Goal: Task Accomplishment & Management: Use online tool/utility

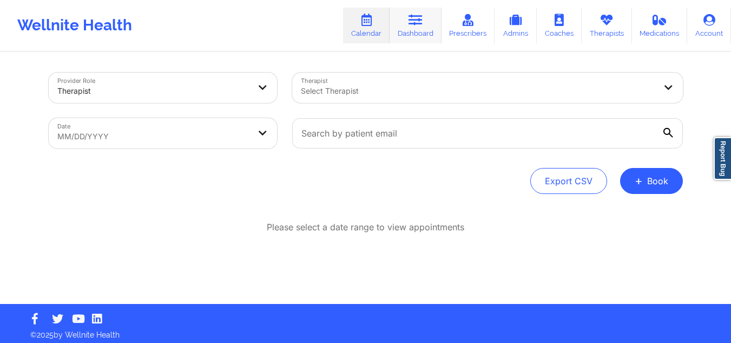
click at [423, 31] on link "Dashboard" at bounding box center [416, 26] width 52 height 36
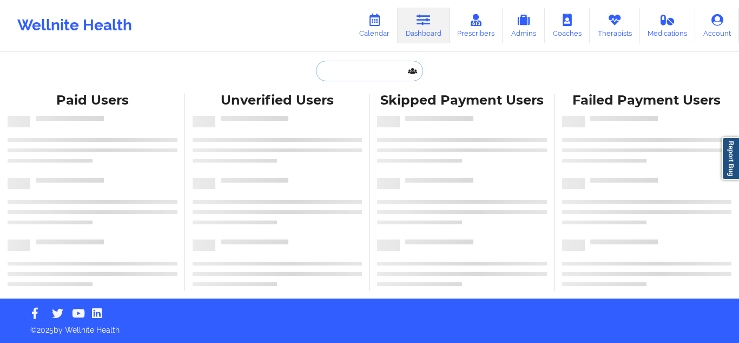
click at [366, 70] on input "text" at bounding box center [369, 71] width 107 height 21
paste input "[EMAIL_ADDRESS][DOMAIN_NAME]"
type input "[EMAIL_ADDRESS][DOMAIN_NAME]"
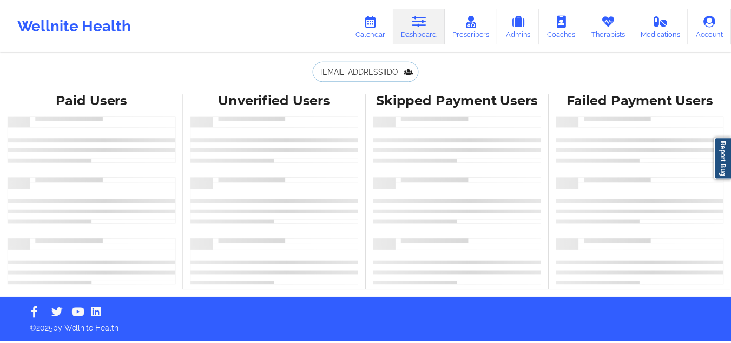
scroll to position [0, 7]
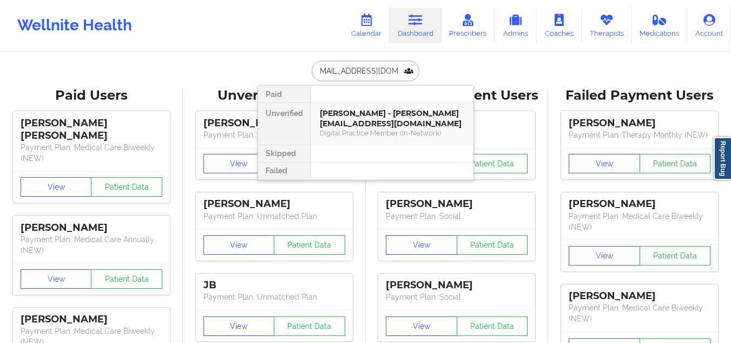
click at [415, 126] on div "[PERSON_NAME] - [PERSON_NAME][EMAIL_ADDRESS][DOMAIN_NAME]" at bounding box center [392, 118] width 145 height 20
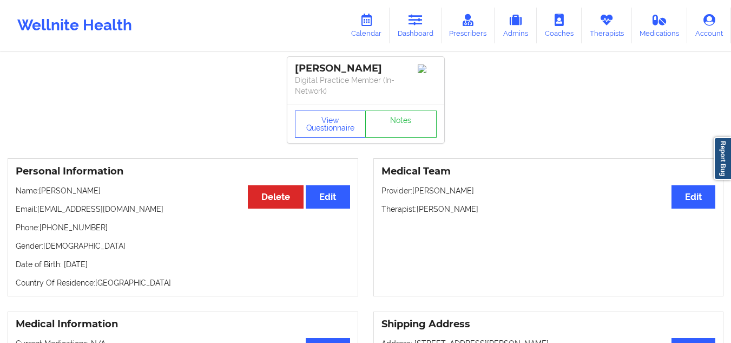
click at [409, 2] on div "Wellnite Health Calendar Dashboard Prescribers Admins Coaches Therapists Medica…" at bounding box center [365, 25] width 731 height 51
click at [406, 15] on link "Dashboard" at bounding box center [416, 26] width 52 height 36
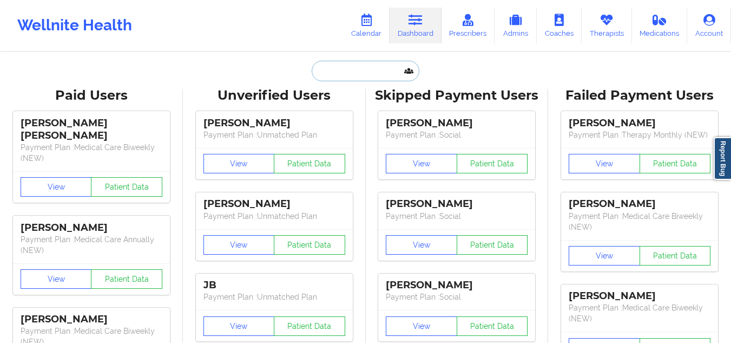
click at [335, 70] on input "text" at bounding box center [365, 71] width 107 height 21
paste input "[PERSON_NAME]"
type input "[PERSON_NAME]"
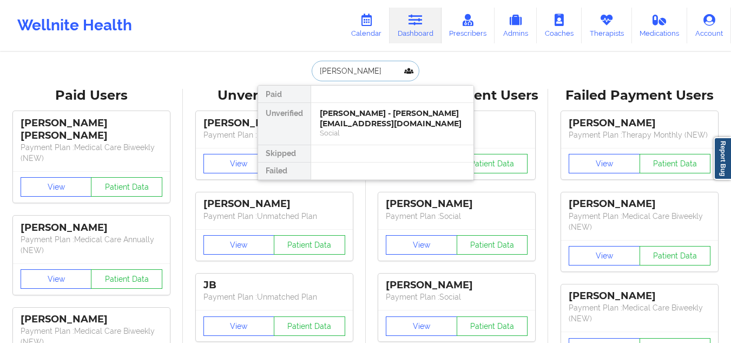
click at [415, 125] on div "[PERSON_NAME] - [PERSON_NAME][EMAIL_ADDRESS][DOMAIN_NAME]" at bounding box center [392, 118] width 145 height 20
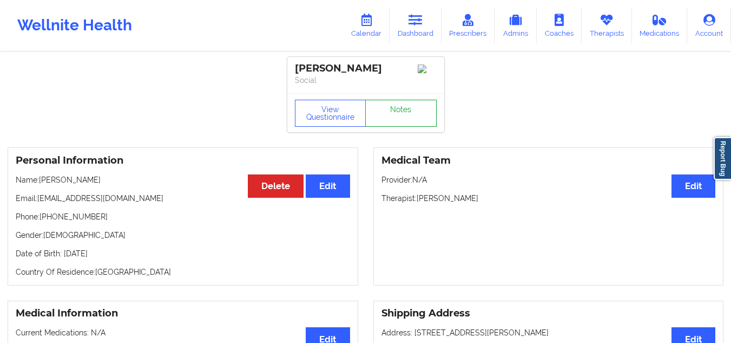
click at [414, 111] on link "Notes" at bounding box center [400, 113] width 71 height 27
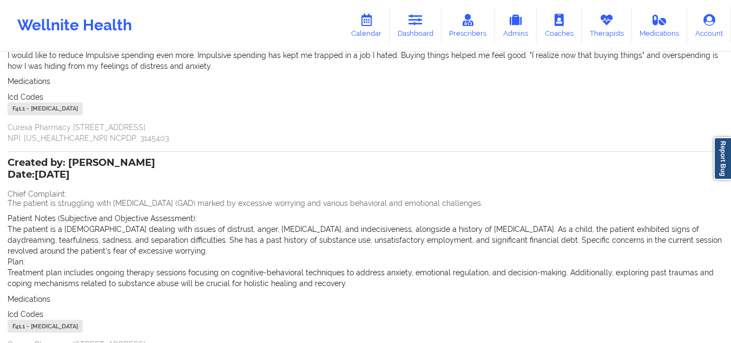
scroll to position [323, 0]
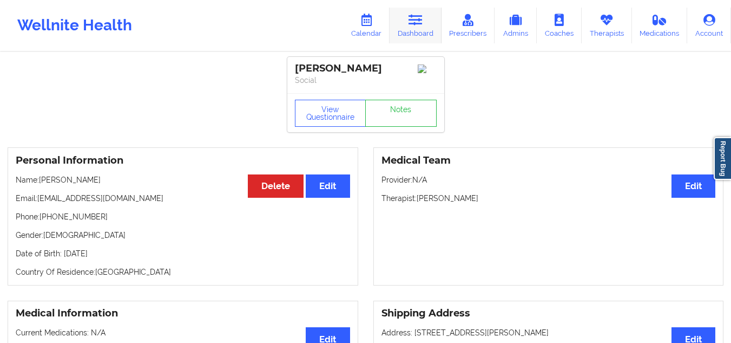
drag, startPoint x: 423, startPoint y: 23, endPoint x: 404, endPoint y: 36, distance: 23.0
click at [423, 23] on icon at bounding box center [416, 20] width 14 height 12
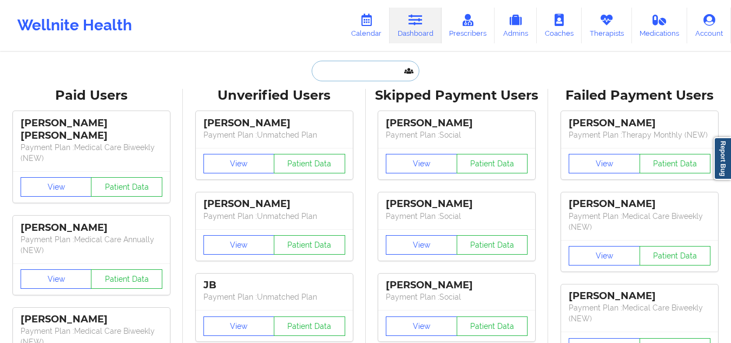
click at [379, 65] on input "text" at bounding box center [365, 71] width 107 height 21
paste input "[PERSON_NAME]"
type input "[PERSON_NAME]"
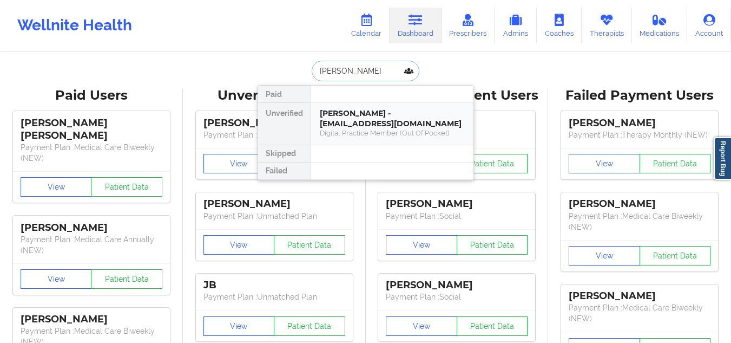
click at [401, 125] on div "[PERSON_NAME] - [EMAIL_ADDRESS][DOMAIN_NAME]" at bounding box center [392, 118] width 145 height 20
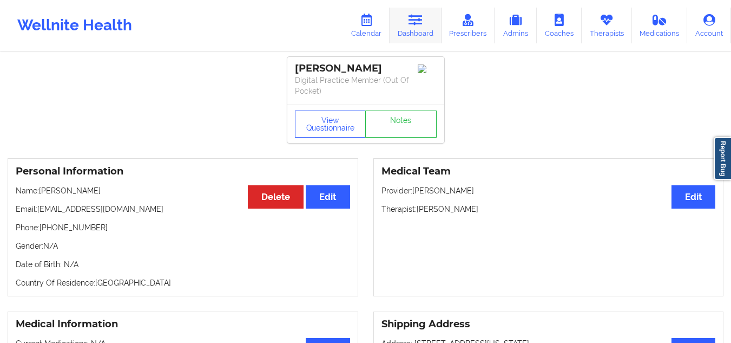
click at [418, 11] on link "Dashboard" at bounding box center [416, 26] width 52 height 36
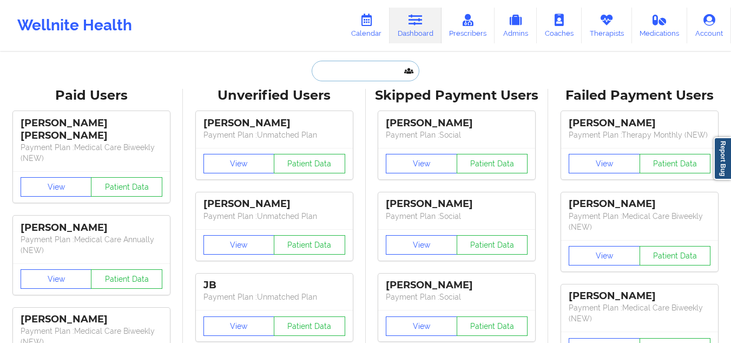
click at [362, 73] on input "text" at bounding box center [365, 71] width 107 height 21
paste input "[EMAIL_ADDRESS][DOMAIN_NAME]>"
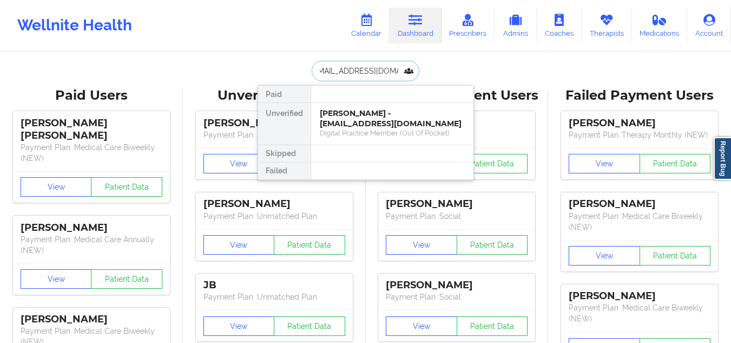
scroll to position [0, 5]
type input "[EMAIL_ADDRESS][DOMAIN_NAME]"
click at [362, 113] on div "[PERSON_NAME] - [EMAIL_ADDRESS][DOMAIN_NAME]" at bounding box center [392, 118] width 145 height 20
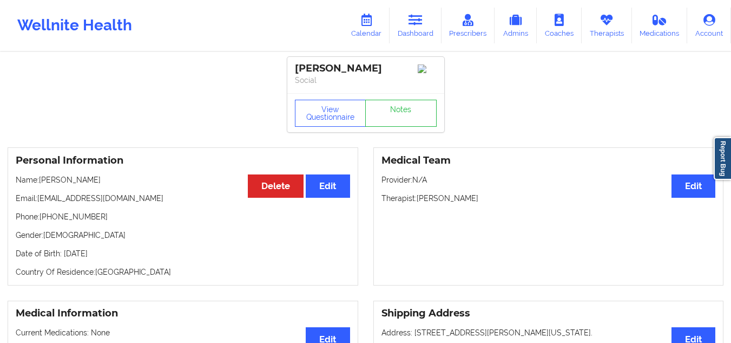
drag, startPoint x: 486, startPoint y: 204, endPoint x: 417, endPoint y: 207, distance: 69.4
click at [417, 207] on div "Medical Team Edit Provider: N/A Therapist: [PERSON_NAME]" at bounding box center [548, 216] width 351 height 138
copy p "[PERSON_NAME]"
click at [365, 26] on icon at bounding box center [366, 20] width 14 height 12
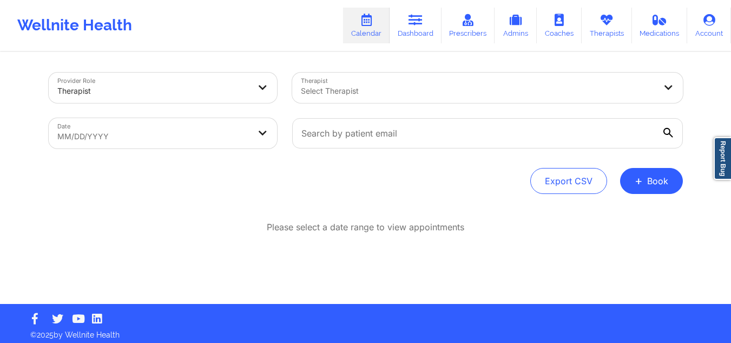
click at [350, 95] on div at bounding box center [478, 90] width 355 height 13
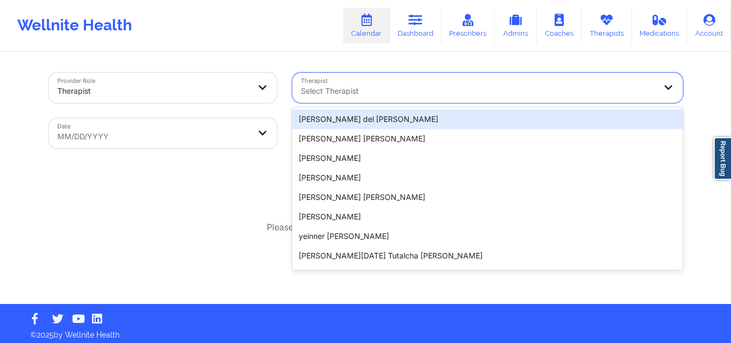
paste input "[PERSON_NAME]"
type input "[PERSON_NAME]"
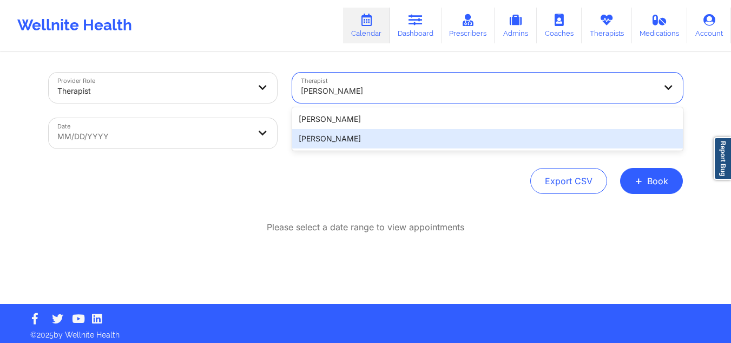
click at [359, 142] on div "[PERSON_NAME]" at bounding box center [487, 138] width 391 height 19
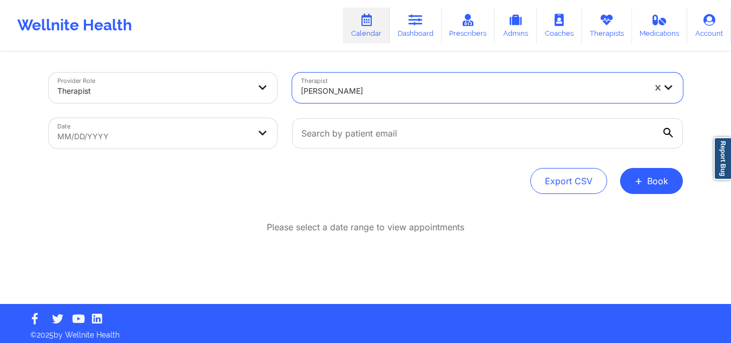
click at [243, 134] on body "Wellnite Health Calendar Dashboard Prescribers Admins Coaches Therapists Medica…" at bounding box center [365, 171] width 731 height 343
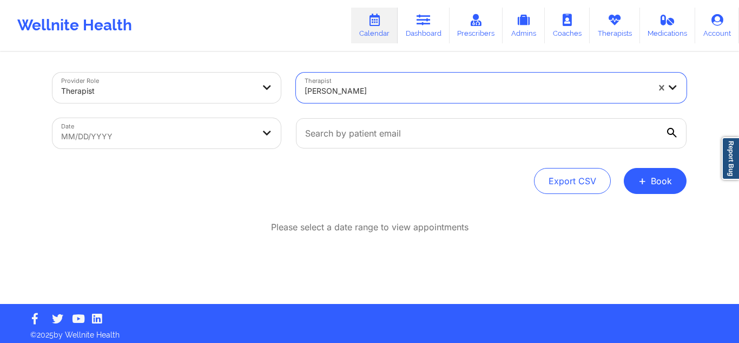
select select "2025-8"
select select "2025-9"
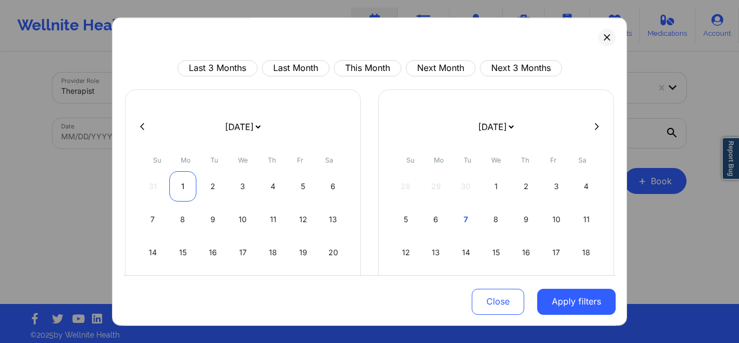
click at [178, 181] on div "1" at bounding box center [183, 186] width 28 height 30
select select "2025-8"
select select "2025-9"
select select "2025-8"
select select "2025-9"
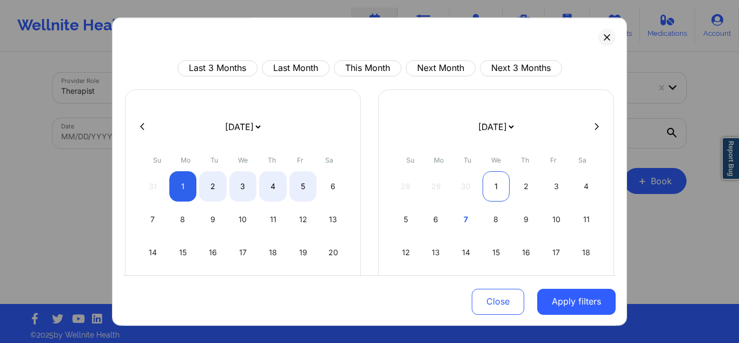
select select "2025-8"
select select "2025-9"
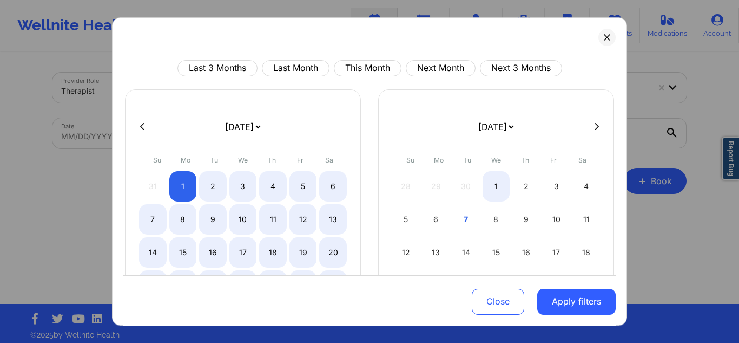
select select "2025-8"
select select "2025-9"
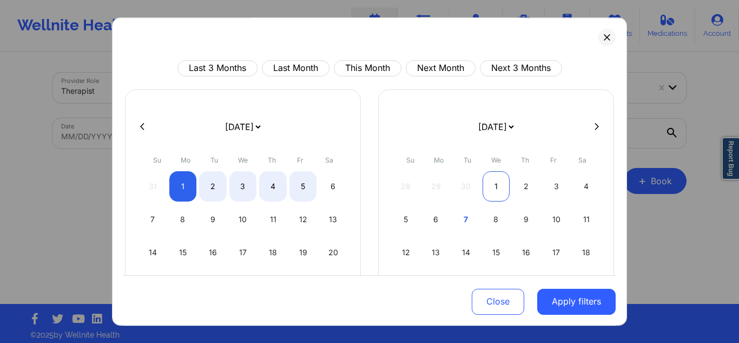
select select "2025-8"
select select "2025-9"
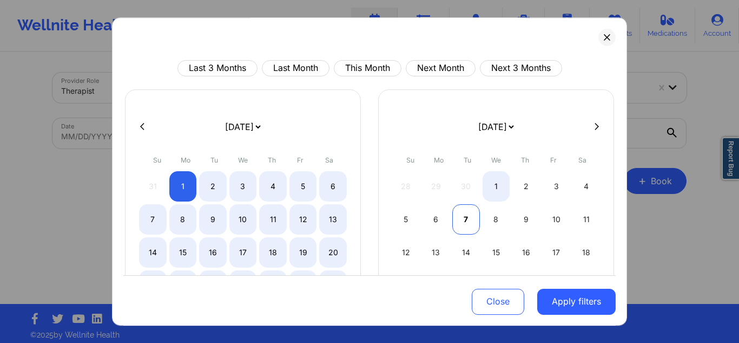
select select "2025-8"
select select "2025-9"
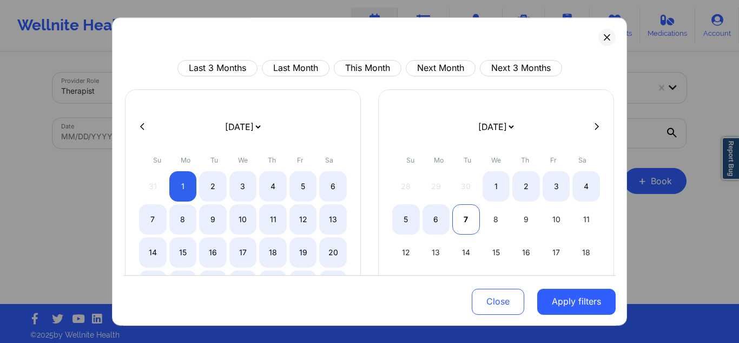
click at [460, 216] on div "7" at bounding box center [466, 219] width 28 height 30
select select "2025-8"
select select "2025-9"
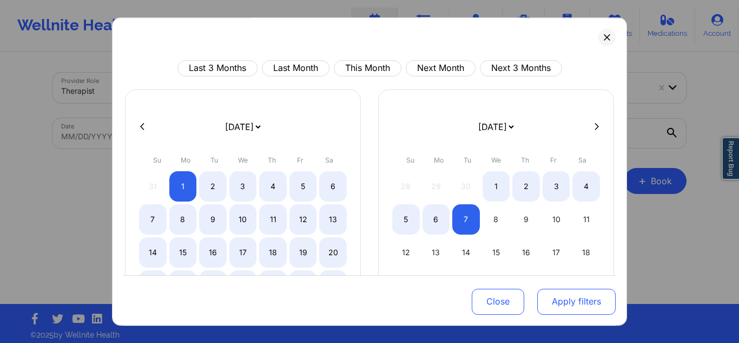
click at [580, 304] on button "Apply filters" at bounding box center [576, 301] width 78 height 26
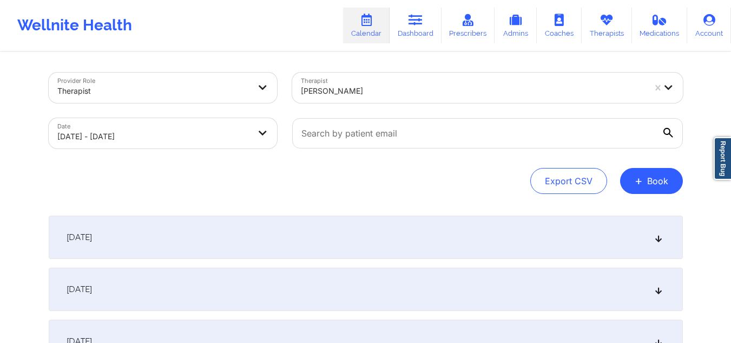
scroll to position [108, 0]
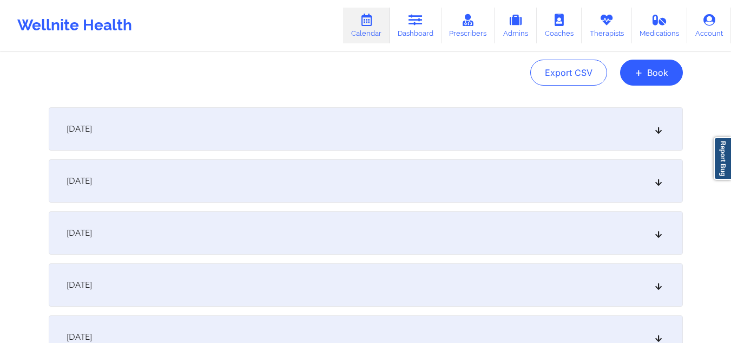
click at [416, 133] on div "[DATE]" at bounding box center [366, 128] width 634 height 43
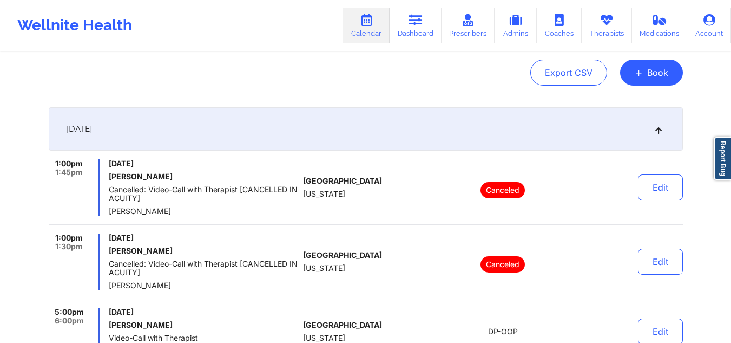
scroll to position [0, 0]
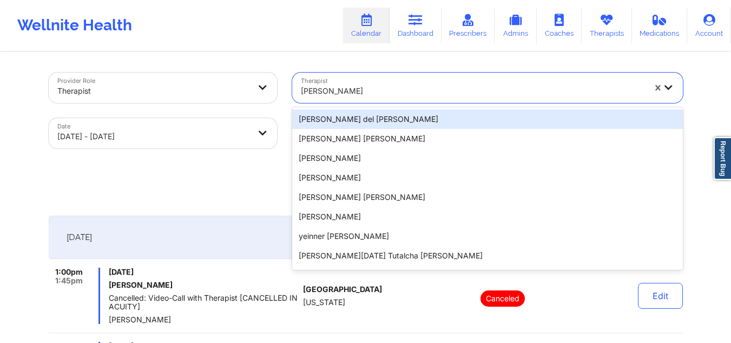
click at [382, 93] on div at bounding box center [473, 90] width 344 height 13
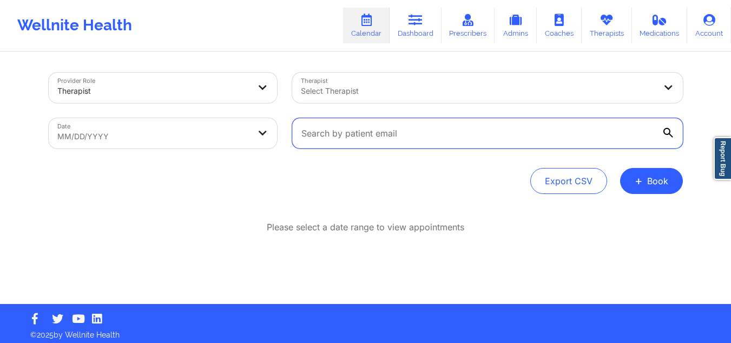
click at [471, 135] on input "text" at bounding box center [487, 133] width 391 height 30
paste input "[EMAIL_ADDRESS][DOMAIN_NAME]"
type input "[EMAIL_ADDRESS][DOMAIN_NAME]"
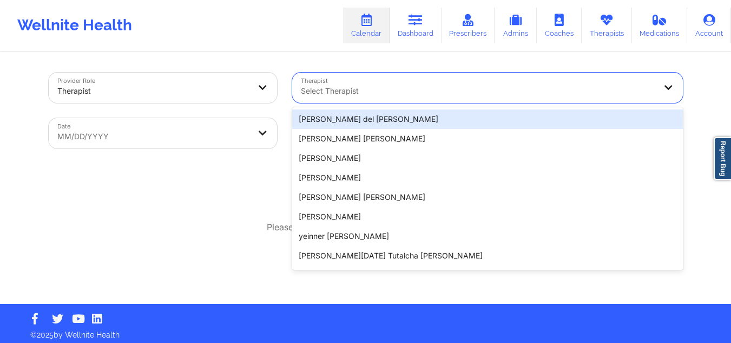
click at [458, 90] on div at bounding box center [478, 90] width 355 height 13
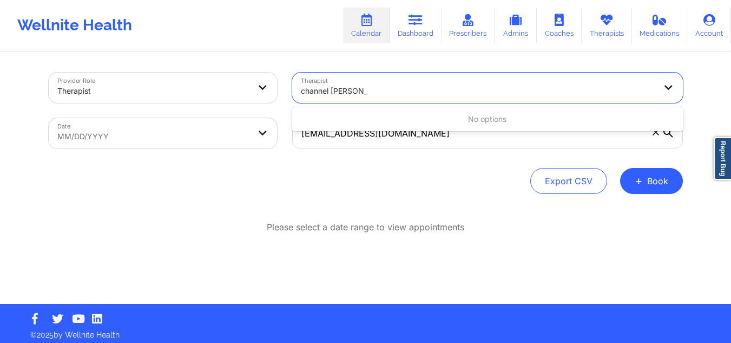
click at [325, 94] on input "channel [PERSON_NAME]" at bounding box center [334, 91] width 67 height 11
type input "[PERSON_NAME]"
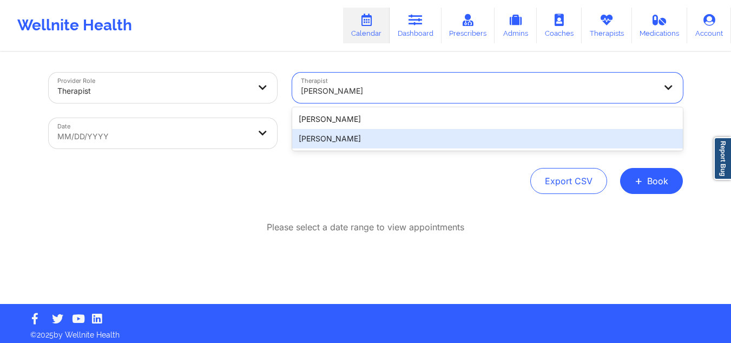
click at [354, 130] on div "Chanel Thompson" at bounding box center [487, 138] width 391 height 19
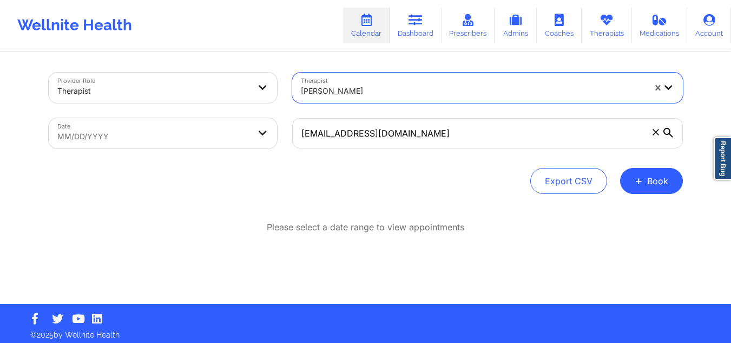
click at [152, 131] on body "Wellnite Health Calendar Dashboard Prescribers Admins Coaches Therapists Medica…" at bounding box center [365, 171] width 731 height 343
select select "2025-8"
select select "2025-9"
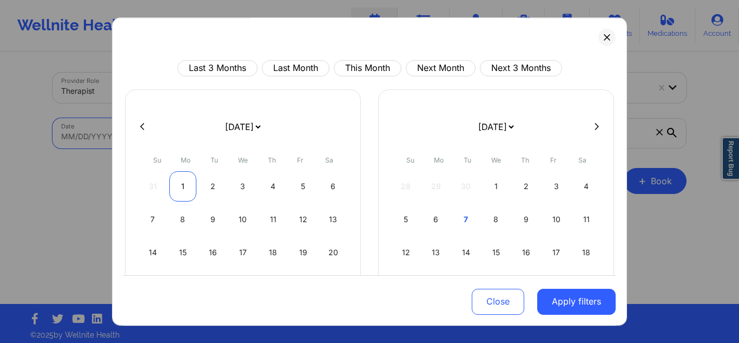
click at [173, 174] on div "1" at bounding box center [183, 186] width 28 height 30
select select "2025-8"
select select "2025-9"
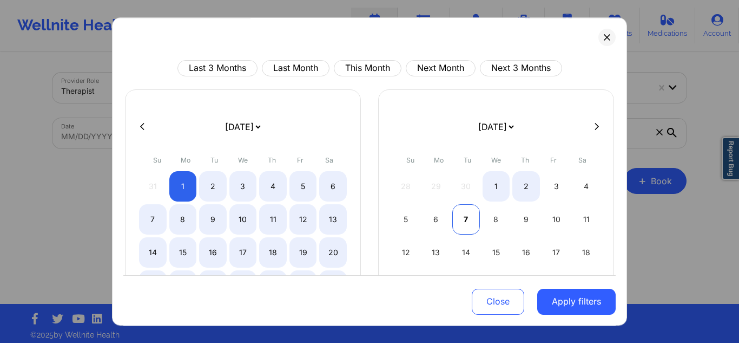
select select "2025-8"
select select "2025-9"
click at [465, 214] on div "7" at bounding box center [466, 219] width 28 height 30
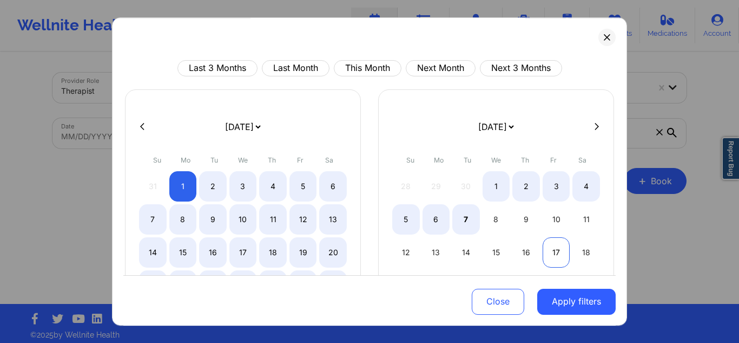
select select "2025-8"
select select "2025-9"
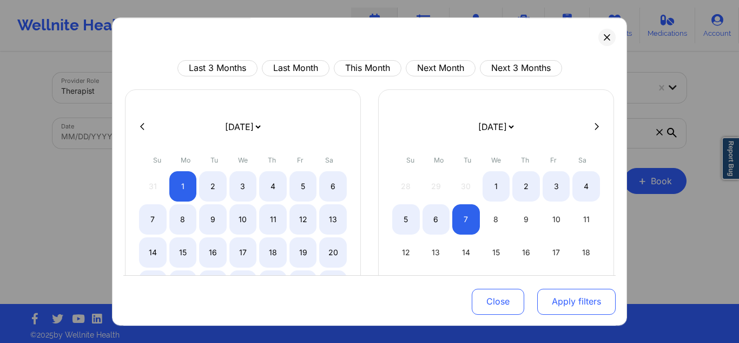
click at [567, 309] on button "Apply filters" at bounding box center [576, 301] width 78 height 26
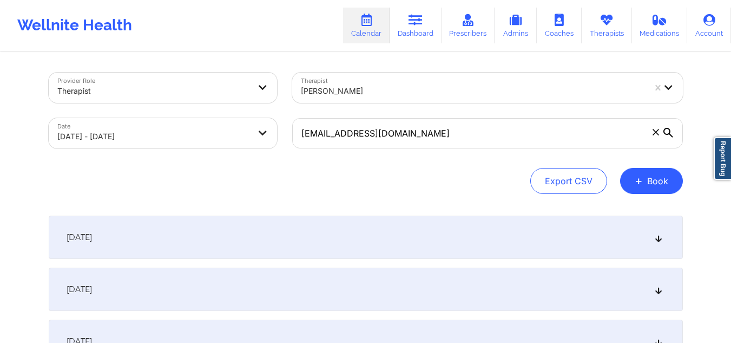
click at [671, 132] on icon at bounding box center [669, 133] width 10 height 10
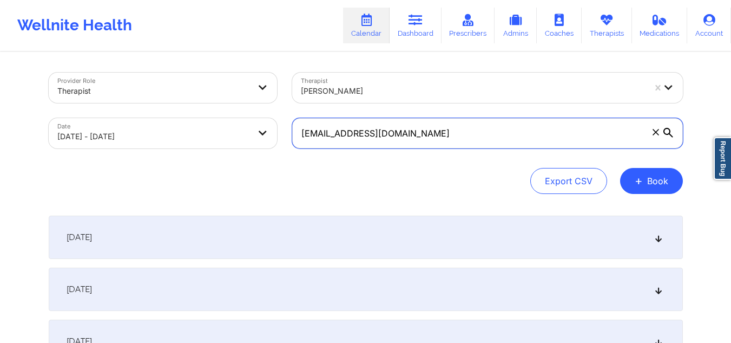
click at [671, 132] on input "[EMAIL_ADDRESS][DOMAIN_NAME]" at bounding box center [487, 133] width 391 height 30
click at [467, 141] on input "[EMAIL_ADDRESS][DOMAIN_NAME]" at bounding box center [487, 133] width 391 height 30
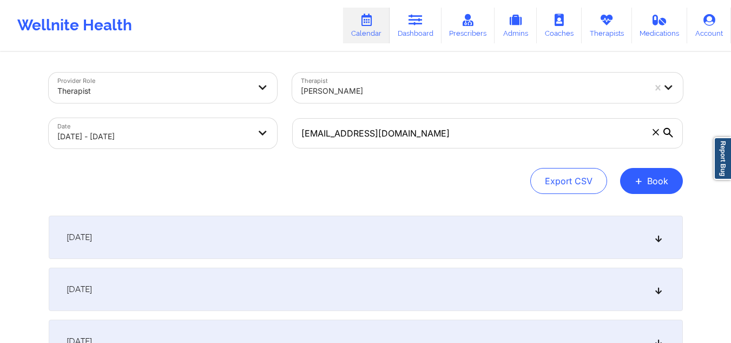
click at [379, 256] on div "[DATE]" at bounding box center [366, 236] width 634 height 43
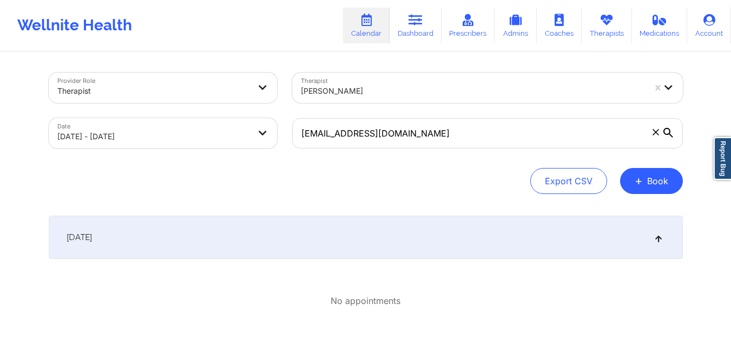
scroll to position [54, 0]
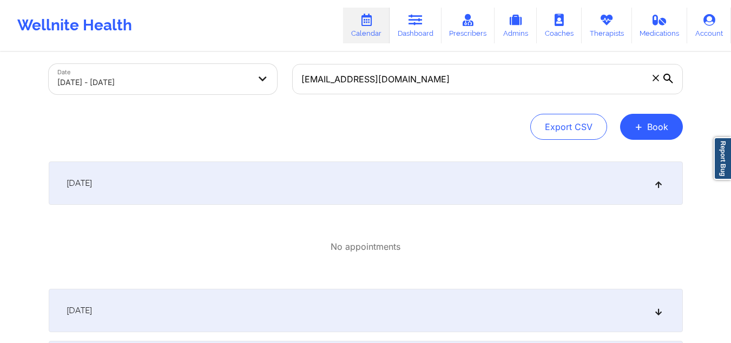
click at [376, 300] on div "[DATE]" at bounding box center [366, 309] width 634 height 43
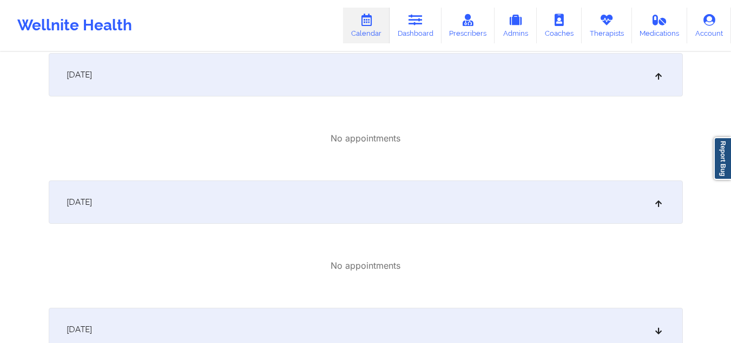
scroll to position [0, 0]
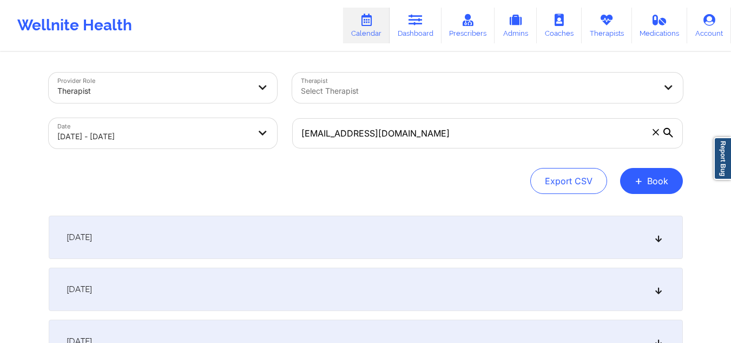
click at [667, 133] on icon at bounding box center [669, 133] width 10 height 10
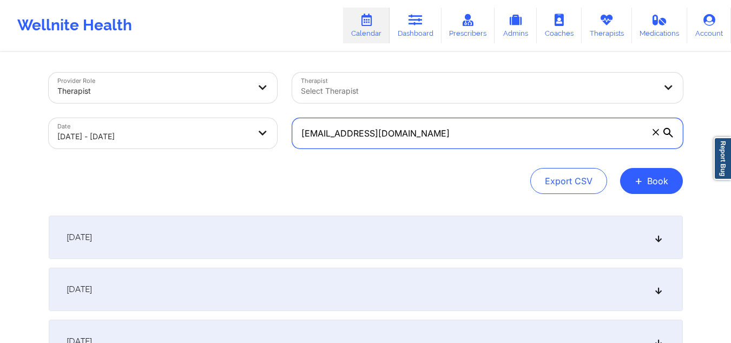
click at [667, 133] on input "[EMAIL_ADDRESS][DOMAIN_NAME]" at bounding box center [487, 133] width 391 height 30
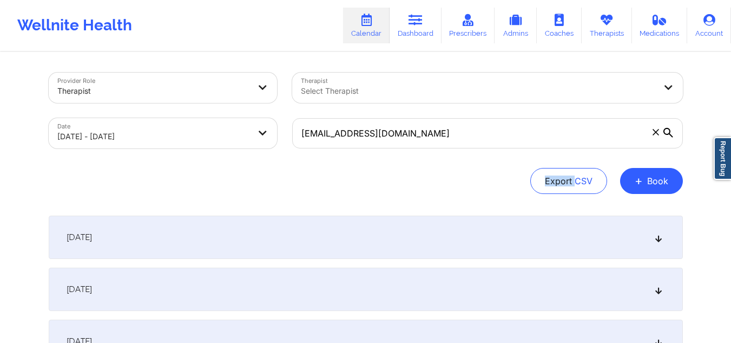
click at [667, 133] on icon at bounding box center [669, 133] width 10 height 10
click at [667, 133] on input "[EMAIL_ADDRESS][DOMAIN_NAME]" at bounding box center [487, 133] width 391 height 30
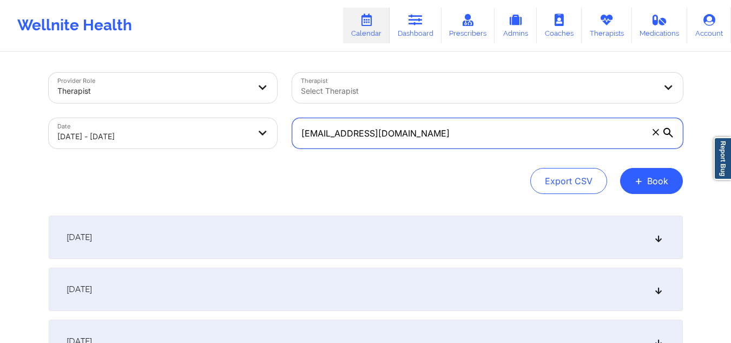
click at [640, 132] on input "[EMAIL_ADDRESS][DOMAIN_NAME]" at bounding box center [487, 133] width 391 height 30
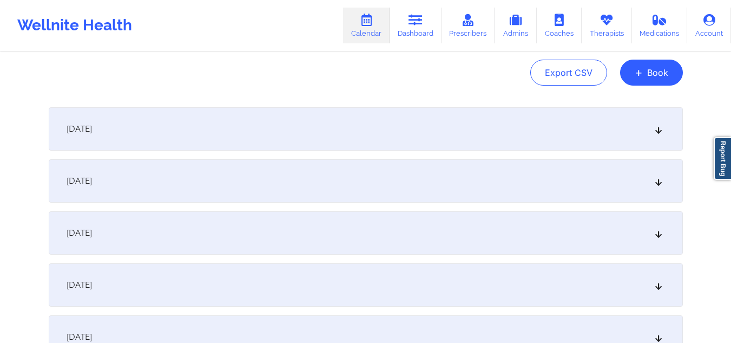
click at [239, 272] on div "[DATE]" at bounding box center [366, 284] width 634 height 43
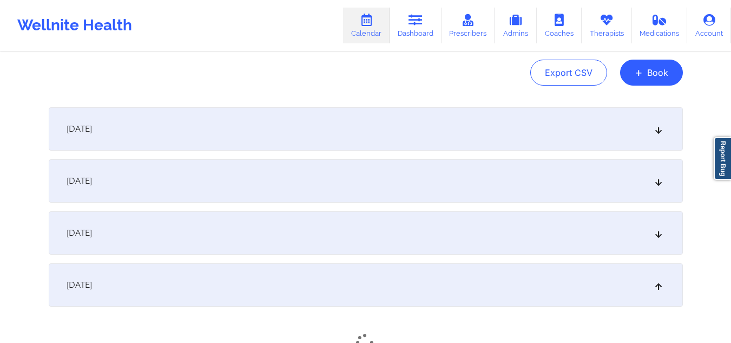
scroll to position [216, 0]
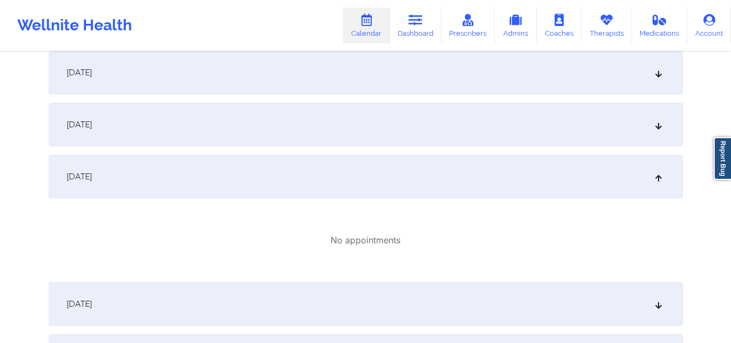
click at [256, 294] on div "[DATE]" at bounding box center [366, 303] width 634 height 43
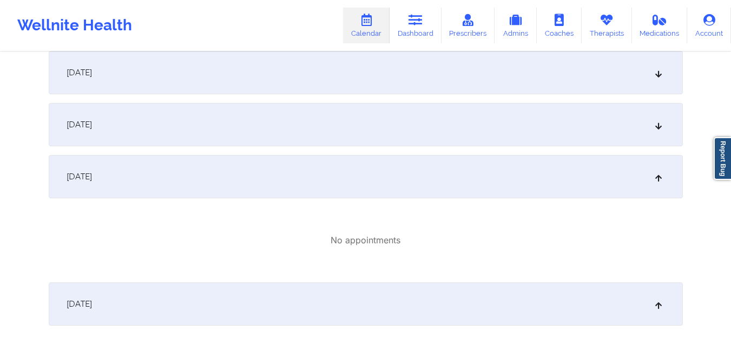
scroll to position [379, 0]
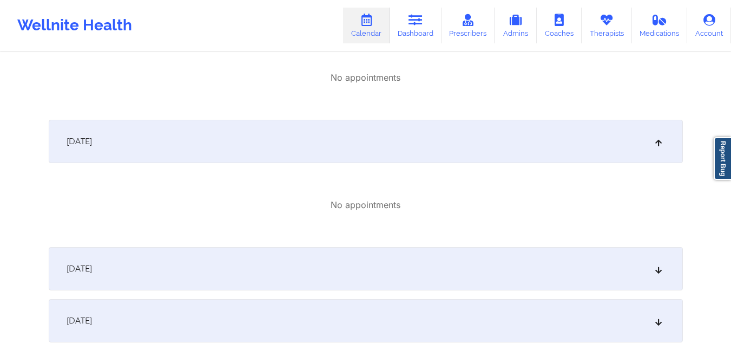
click at [269, 275] on div "[DATE]" at bounding box center [366, 268] width 634 height 43
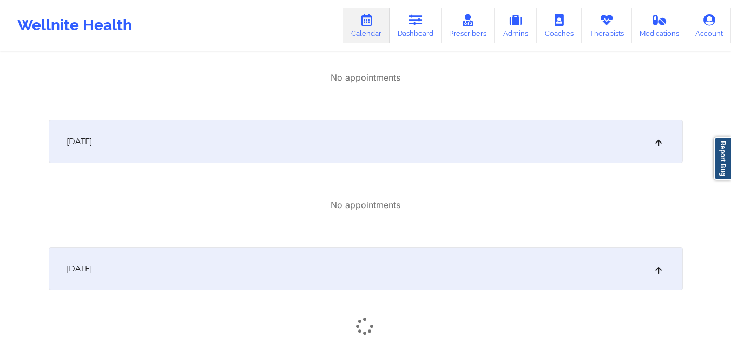
scroll to position [541, 0]
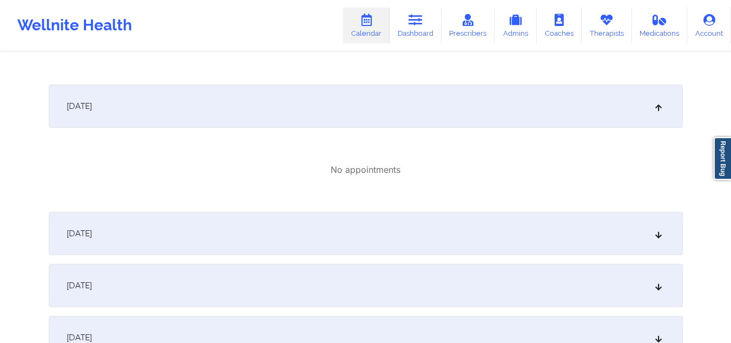
click at [273, 242] on div "[DATE]" at bounding box center [366, 233] width 634 height 43
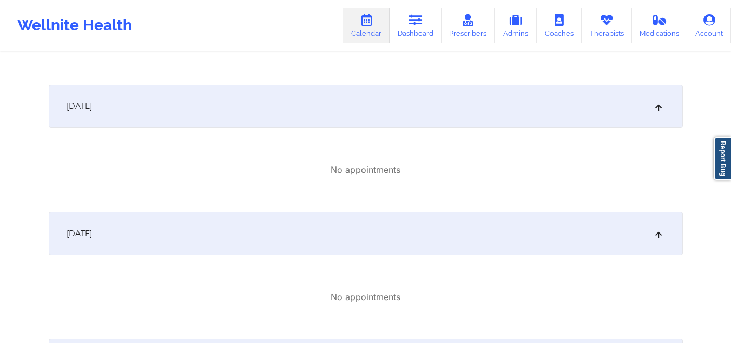
scroll to position [758, 0]
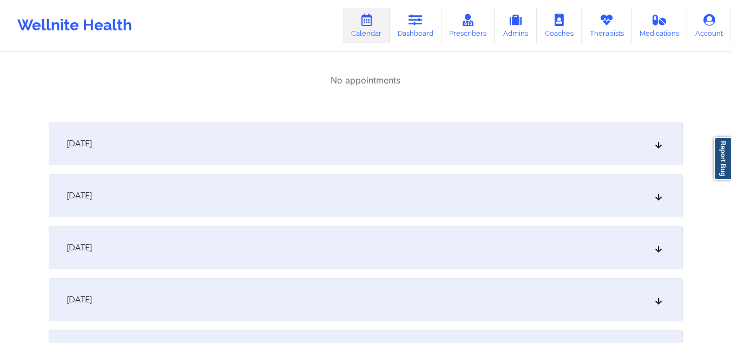
click at [273, 145] on div "[DATE]" at bounding box center [366, 143] width 634 height 43
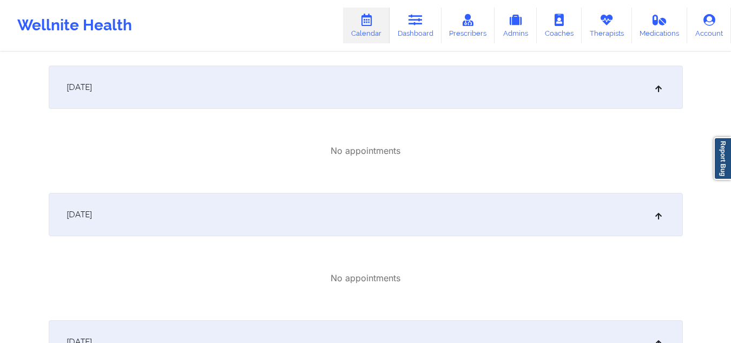
scroll to position [216, 0]
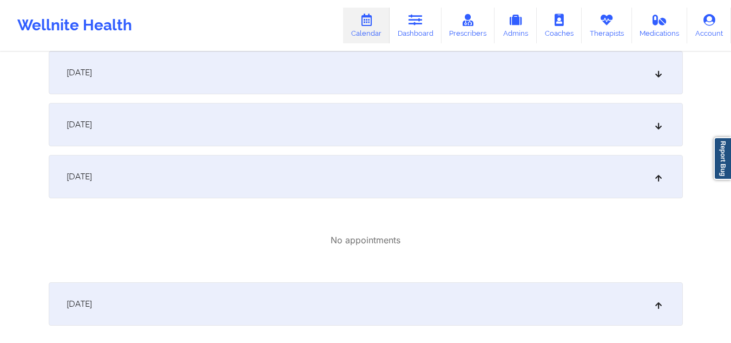
click at [357, 22] on link "Calendar" at bounding box center [366, 26] width 47 height 36
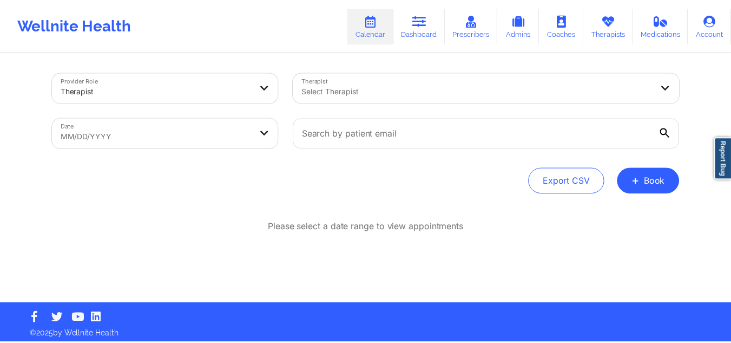
scroll to position [5, 0]
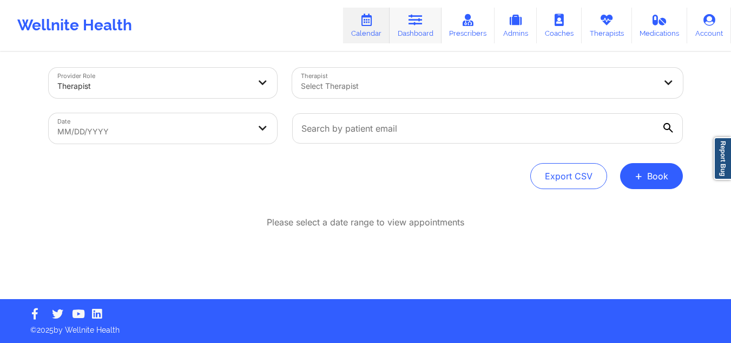
click at [417, 22] on icon at bounding box center [416, 20] width 14 height 12
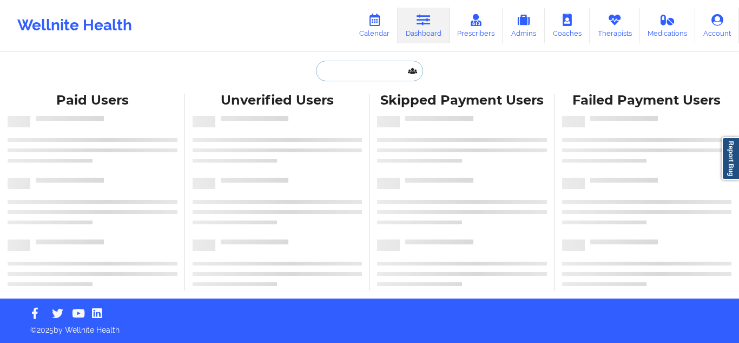
click at [347, 76] on input "text" at bounding box center [369, 71] width 107 height 21
paste input "LYZ ROUSSEAU"
type input "LYZ ROUSSEAU"
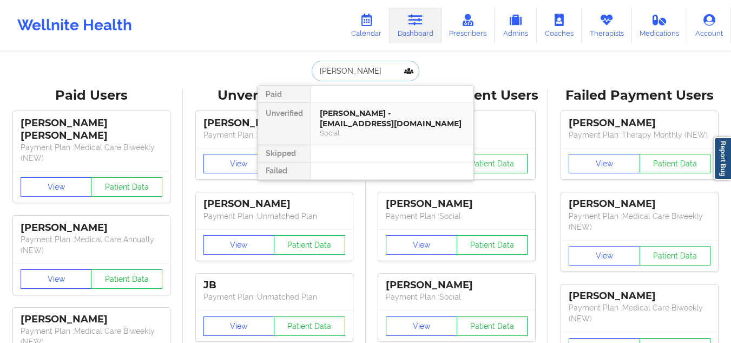
click at [382, 126] on div "Lyz Rousseau - lyzkarinn14@gmail.com" at bounding box center [392, 118] width 145 height 20
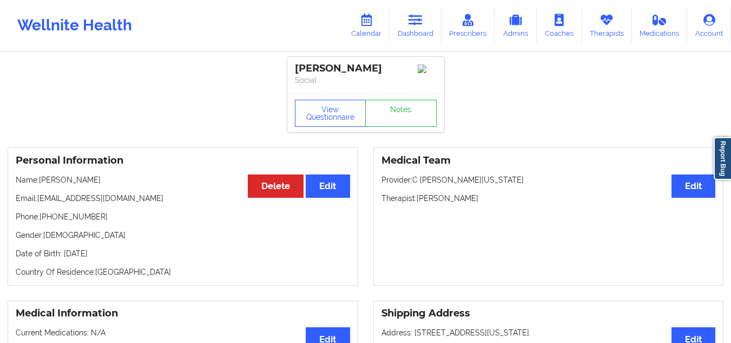
drag, startPoint x: 473, startPoint y: 201, endPoint x: 417, endPoint y: 201, distance: 55.2
click at [417, 201] on p "Therapist: Anais Quiñonez" at bounding box center [549, 198] width 334 height 11
copy p "Anais Quiñonez"
drag, startPoint x: 123, startPoint y: 203, endPoint x: 41, endPoint y: 205, distance: 81.8
click at [41, 204] on p "Email: lyzkarinn14@gmail.com" at bounding box center [183, 198] width 334 height 11
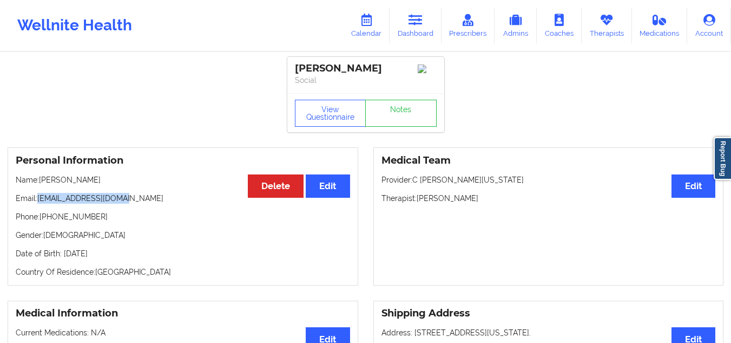
copy p "lyzkarinn14@gmail.com"
drag, startPoint x: 99, startPoint y: 218, endPoint x: 47, endPoint y: 220, distance: 52.0
click at [47, 220] on p "Phone: +1786-856-0663" at bounding box center [183, 216] width 334 height 11
copy p "786-856-0663"
click at [124, 221] on p "Phone: +1786-856-0663" at bounding box center [183, 216] width 334 height 11
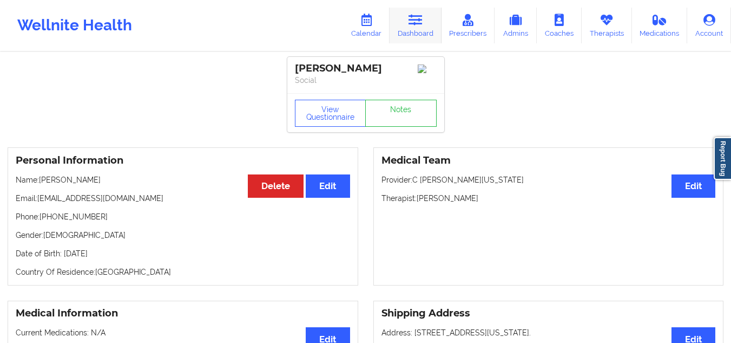
click at [414, 30] on link "Dashboard" at bounding box center [416, 26] width 52 height 36
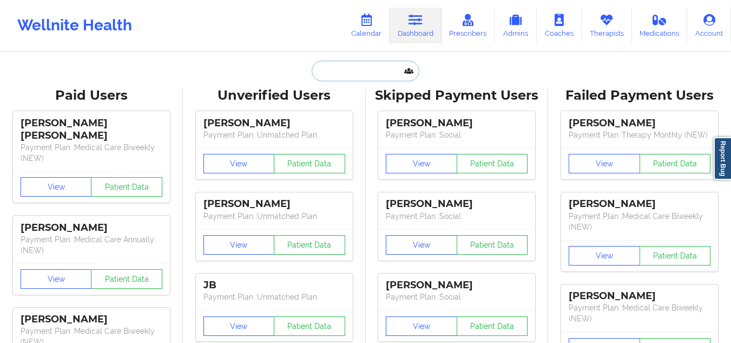
click at [393, 77] on input "text" at bounding box center [365, 71] width 107 height 21
paste input "Astharte De Los Santos"
type input "Astharte De Los Santos"
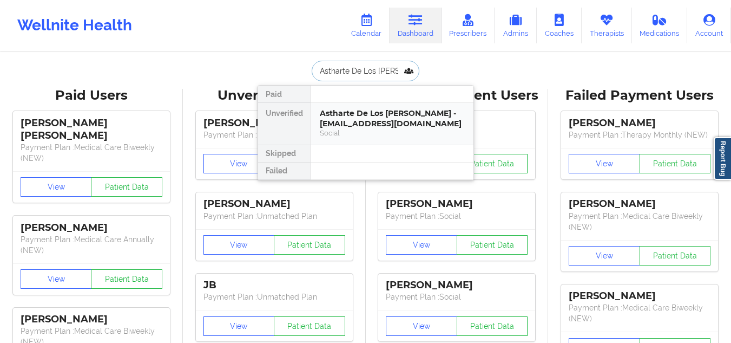
click at [383, 128] on div "Astharte De Los Santos - ishstar77@gmail.com" at bounding box center [392, 118] width 145 height 20
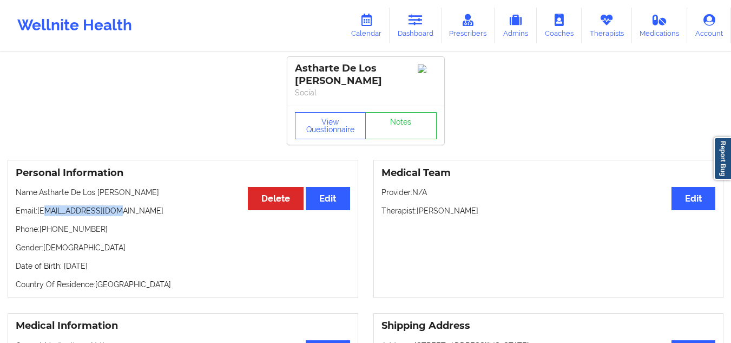
drag, startPoint x: 128, startPoint y: 209, endPoint x: 44, endPoint y: 208, distance: 83.9
click at [44, 208] on p "Email: ishstar77@gmail.com" at bounding box center [183, 210] width 334 height 11
copy p "ishstar77@gmail.com"
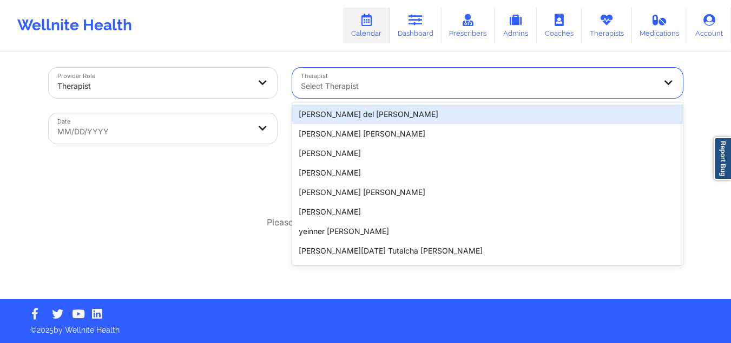
click at [352, 82] on div at bounding box center [478, 86] width 355 height 13
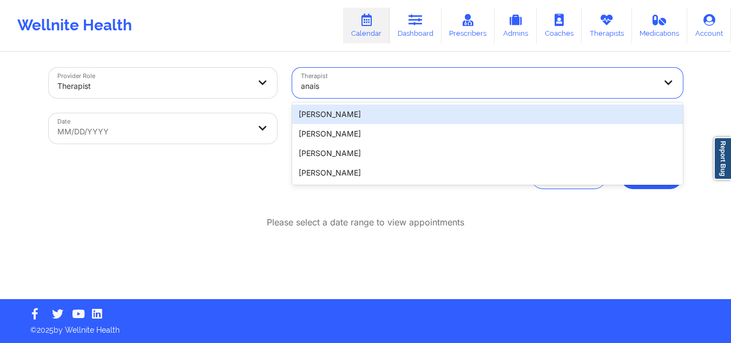
type input "anais q"
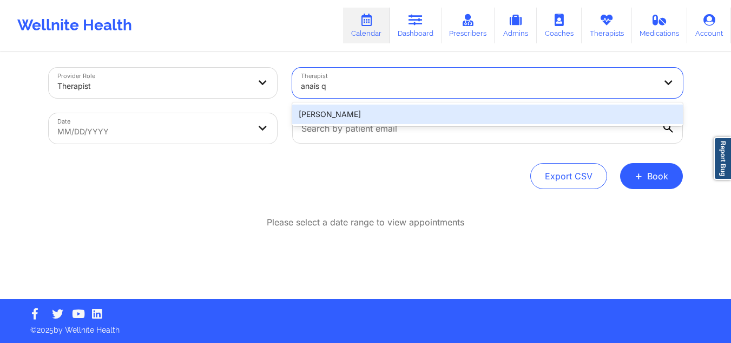
click at [369, 120] on div "Anais Quiñonez" at bounding box center [487, 113] width 391 height 19
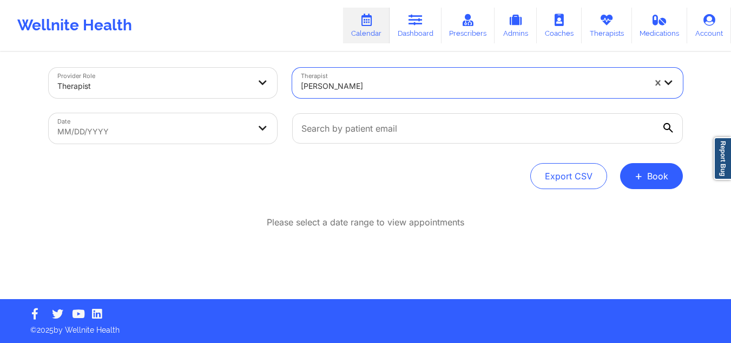
click at [170, 116] on body "Wellnite Health Calendar Dashboard Prescribers Admins Coaches Therapists Medica…" at bounding box center [365, 166] width 731 height 343
select select "2025-8"
select select "2025-9"
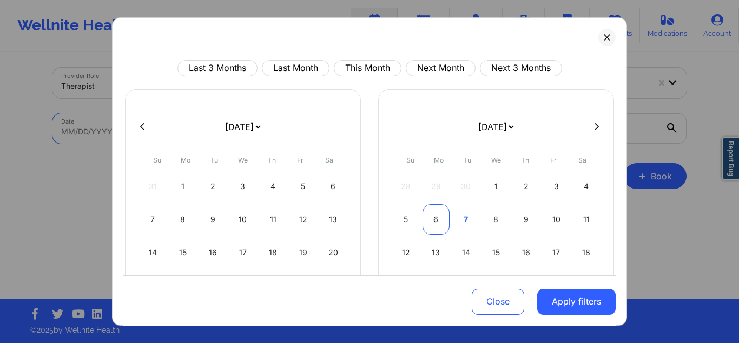
click at [425, 215] on div "6" at bounding box center [437, 219] width 28 height 30
select select "2025-9"
select select "2025-10"
select select "2025-9"
select select "2025-10"
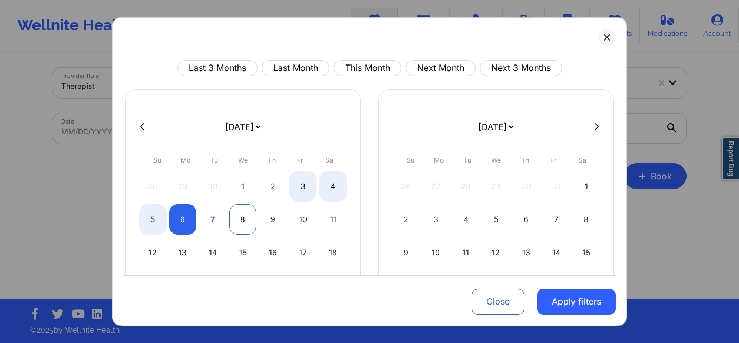
select select "2025-9"
select select "2025-10"
click at [248, 221] on div "8" at bounding box center [243, 219] width 28 height 30
select select "2025-9"
select select "2025-10"
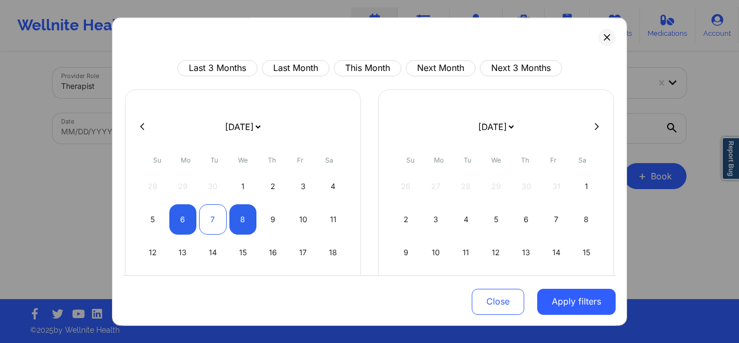
click at [208, 221] on div "7" at bounding box center [213, 219] width 28 height 30
select select "2025-9"
select select "2025-10"
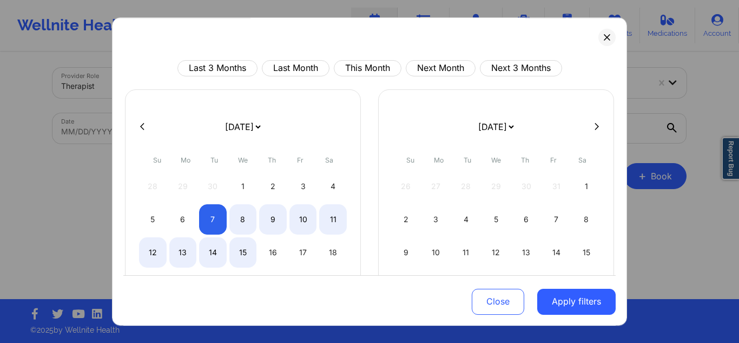
select select "2025-9"
select select "2025-10"
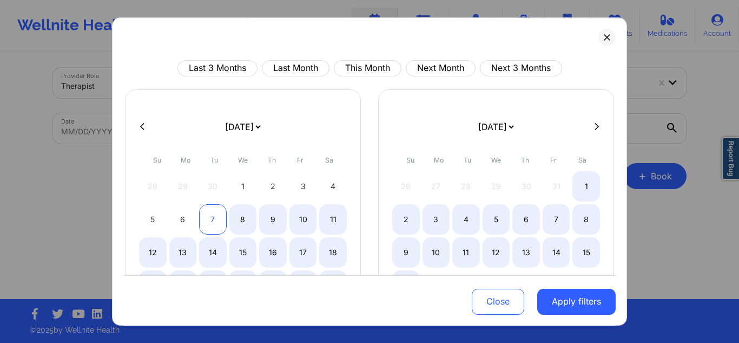
select select "2025-9"
select select "2025-10"
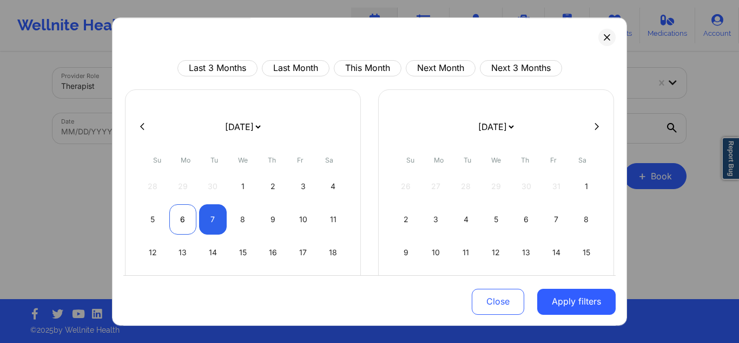
select select "2025-9"
select select "2025-10"
click at [185, 214] on div "6" at bounding box center [183, 219] width 28 height 30
select select "2025-9"
select select "2025-10"
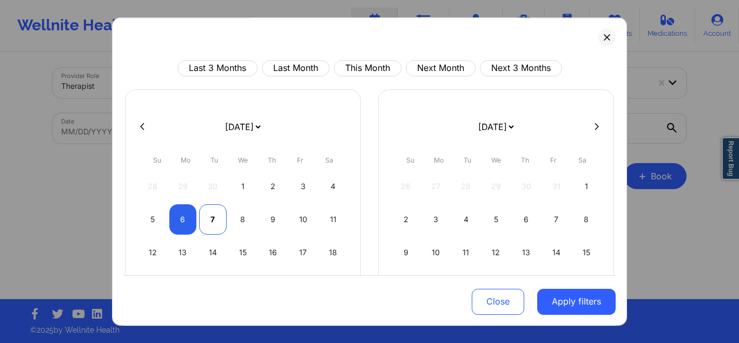
click at [205, 215] on div "7" at bounding box center [213, 219] width 28 height 30
select select "2025-9"
select select "2025-10"
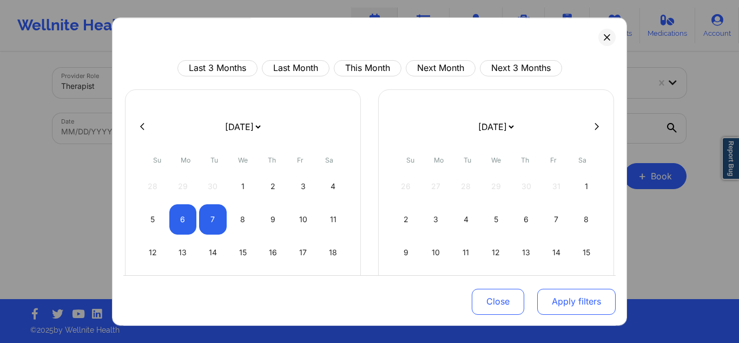
click at [565, 307] on button "Apply filters" at bounding box center [576, 301] width 78 height 26
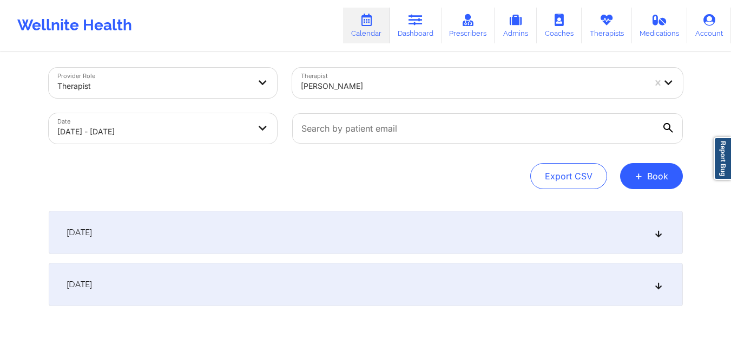
click at [487, 287] on div "[DATE]" at bounding box center [366, 284] width 634 height 43
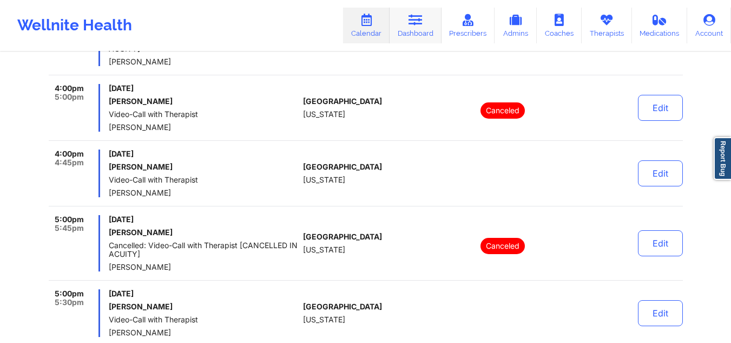
scroll to position [290, 0]
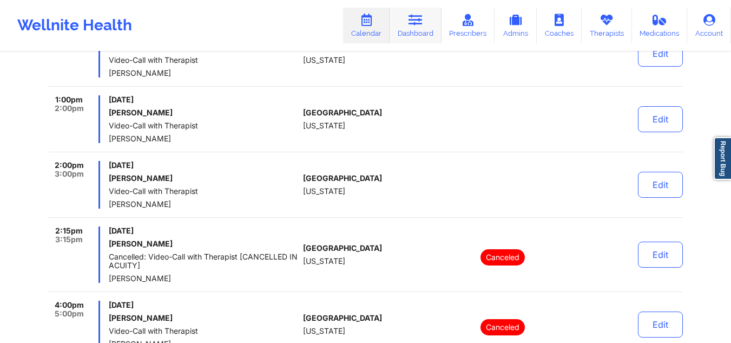
click at [414, 25] on icon at bounding box center [416, 20] width 14 height 12
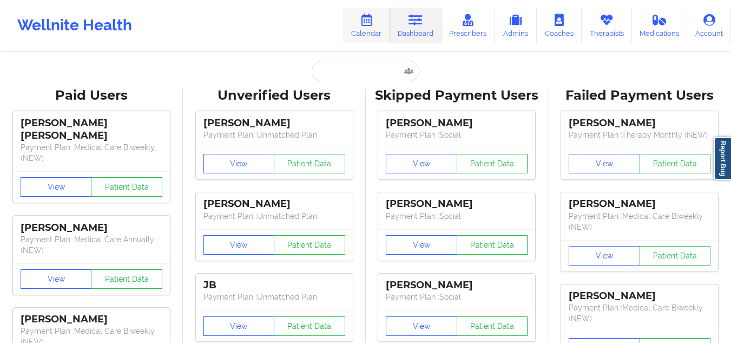
click at [375, 32] on link "Calendar" at bounding box center [366, 26] width 47 height 36
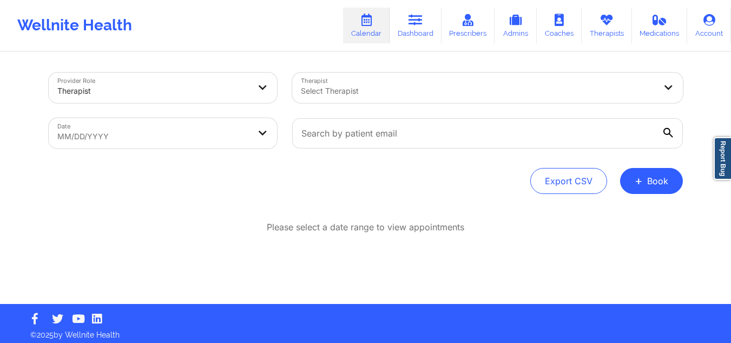
click at [382, 87] on div at bounding box center [478, 90] width 355 height 13
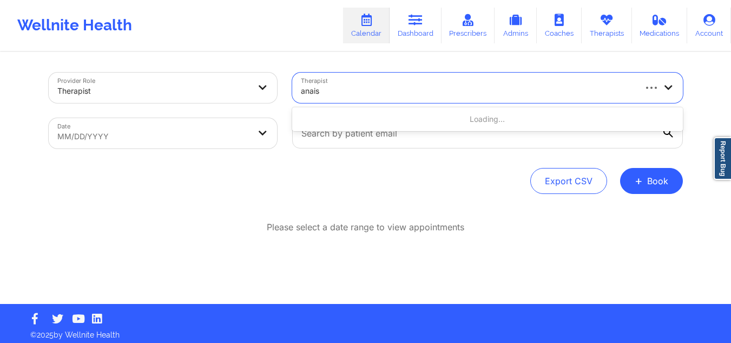
type input "anais q"
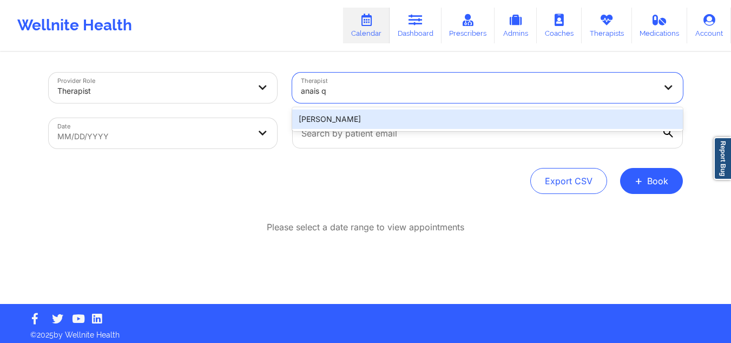
click at [369, 120] on div "Anais Quiñonez" at bounding box center [487, 118] width 391 height 19
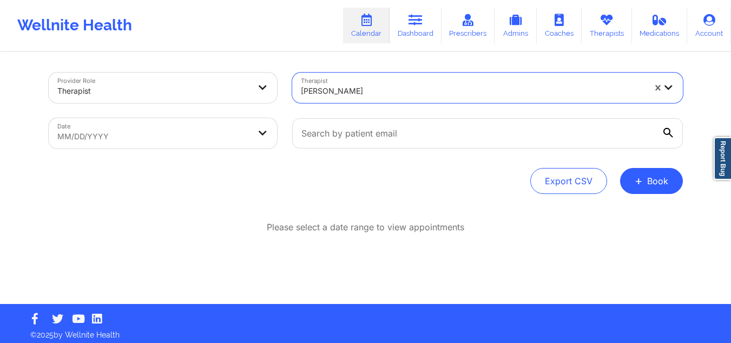
click at [158, 136] on body "Wellnite Health Calendar Dashboard Prescribers Admins Coaches Therapists Medica…" at bounding box center [365, 171] width 731 height 343
select select "2025-8"
select select "2025-9"
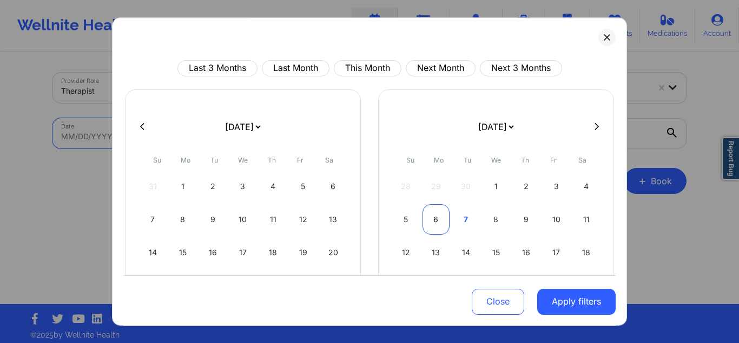
click at [436, 223] on div "6" at bounding box center [437, 219] width 28 height 30
select select "2025-9"
select select "2025-10"
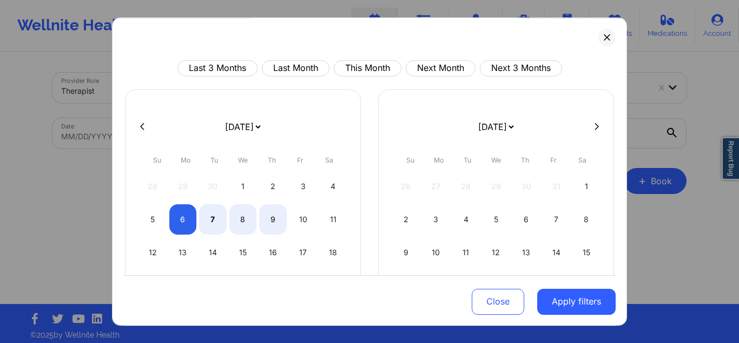
select select "2025-9"
select select "2025-10"
select select "2025-9"
select select "2025-10"
click at [207, 224] on div "7" at bounding box center [213, 219] width 28 height 30
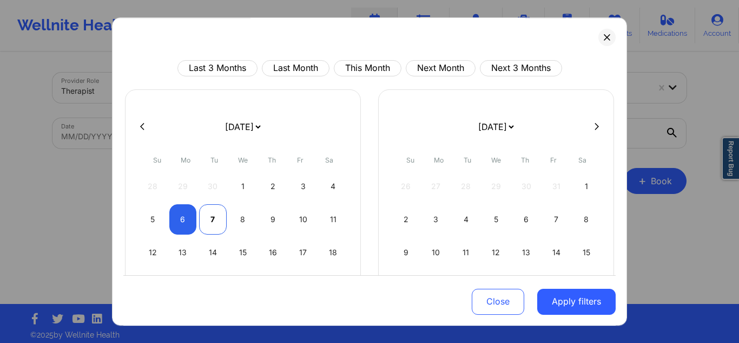
select select "2025-9"
select select "2025-10"
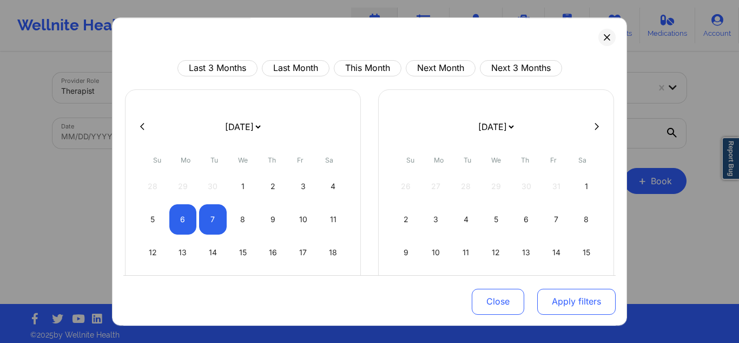
click at [563, 303] on button "Apply filters" at bounding box center [576, 301] width 78 height 26
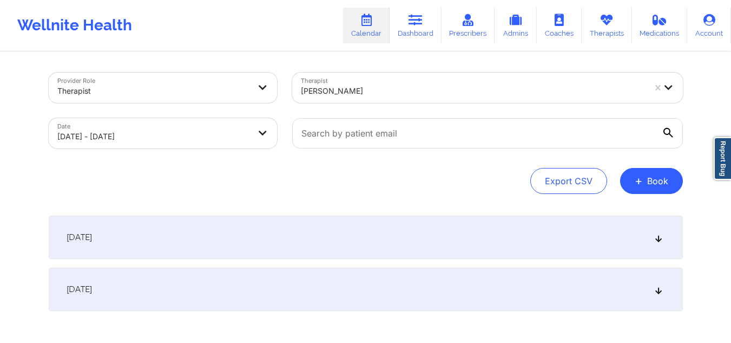
scroll to position [54, 0]
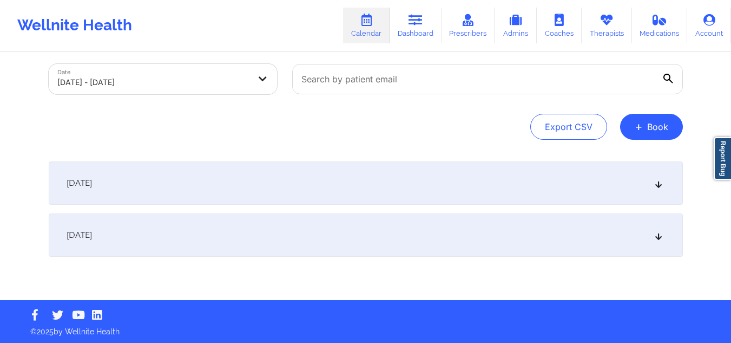
click at [393, 187] on div "[DATE]" at bounding box center [366, 182] width 634 height 43
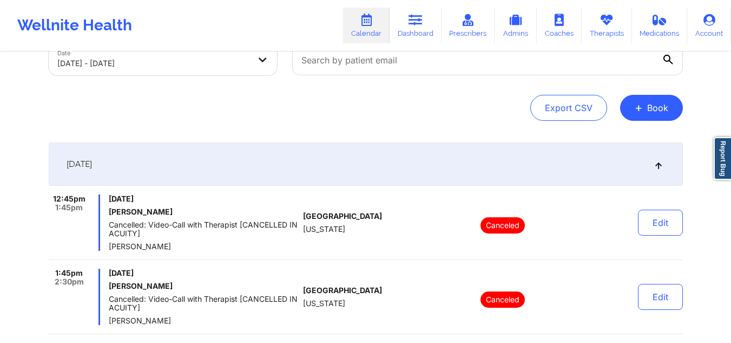
scroll to position [0, 0]
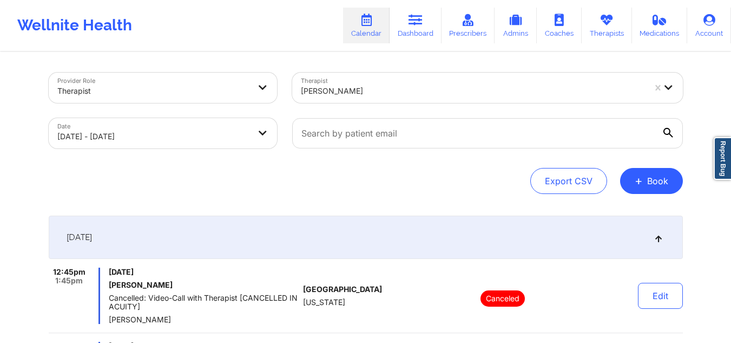
click at [214, 138] on body "Wellnite Health Calendar Dashboard Prescribers Admins Coaches Therapists Medica…" at bounding box center [365, 171] width 731 height 343
select select "2025-9"
select select "2025-10"
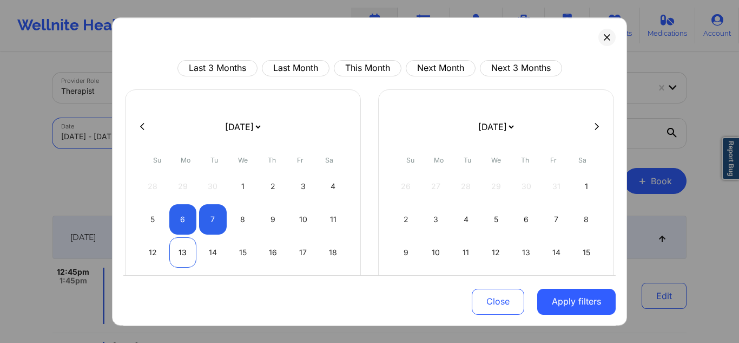
click at [187, 254] on div "13" at bounding box center [183, 252] width 28 height 30
select select "2025-9"
select select "2025-10"
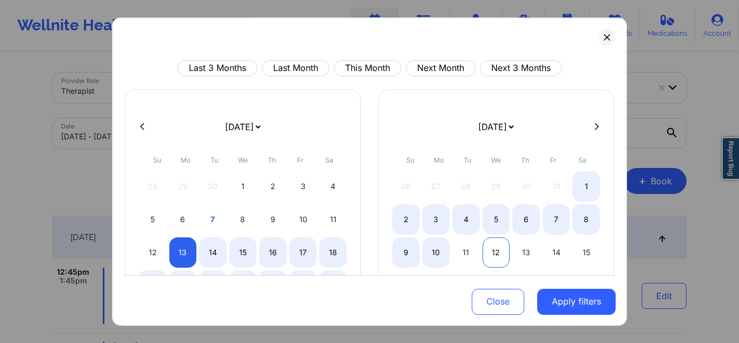
select select "2025-9"
select select "2025-10"
select select "2025-9"
select select "2025-10"
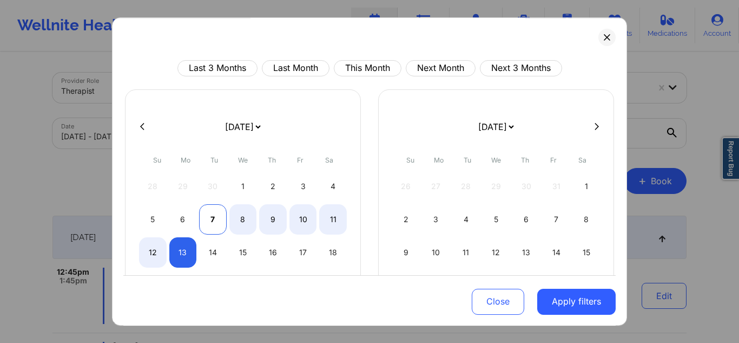
select select "2025-9"
select select "2025-10"
select select "2025-9"
select select "2025-10"
select select "2025-9"
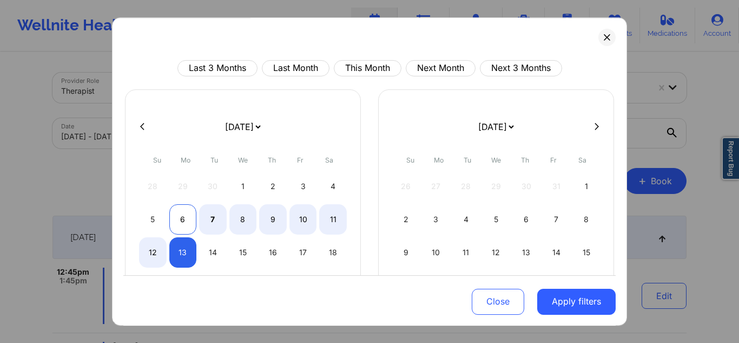
select select "2025-10"
click at [179, 217] on div "6" at bounding box center [183, 219] width 28 height 30
select select "2025-9"
select select "2025-10"
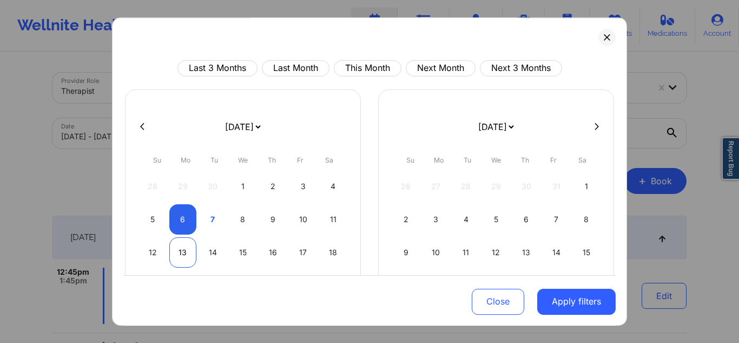
select select "2025-9"
select select "2025-10"
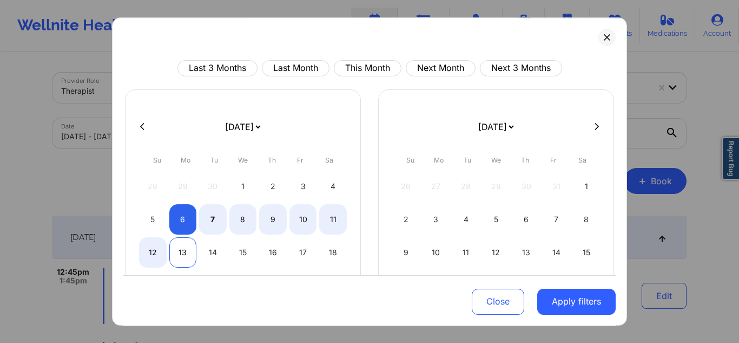
click at [184, 253] on div "13" at bounding box center [183, 252] width 28 height 30
select select "2025-9"
select select "2025-10"
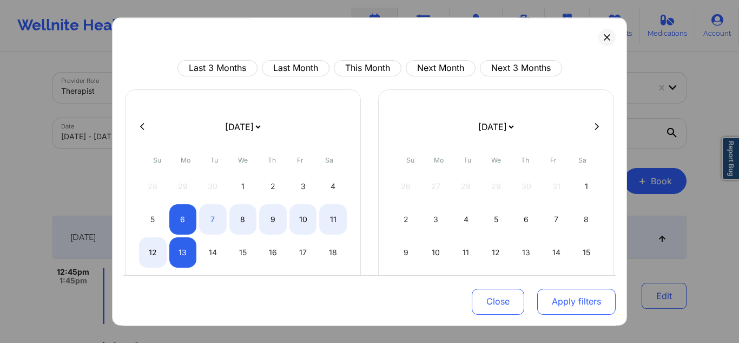
click at [587, 307] on button "Apply filters" at bounding box center [576, 301] width 78 height 26
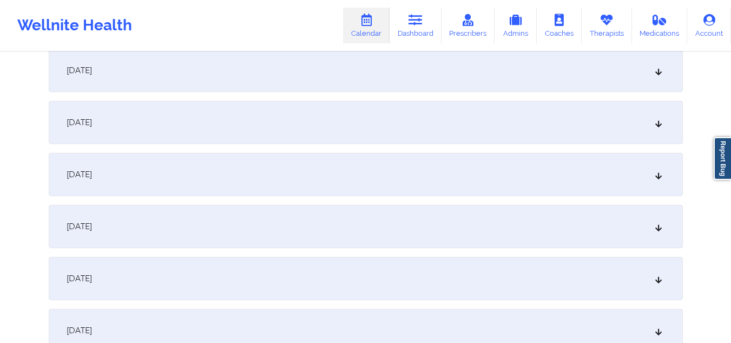
scroll to position [368, 0]
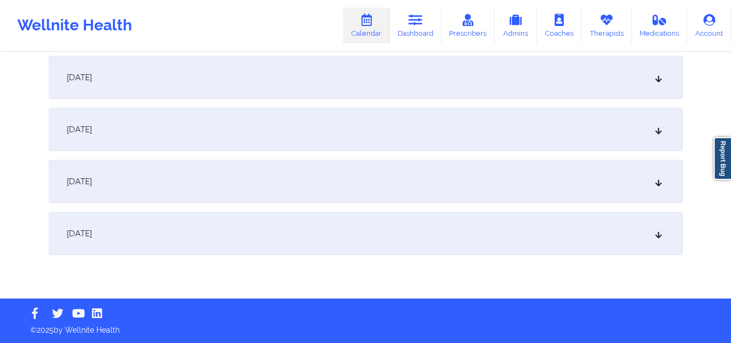
click at [286, 233] on div "October 13, 2025" at bounding box center [366, 233] width 634 height 43
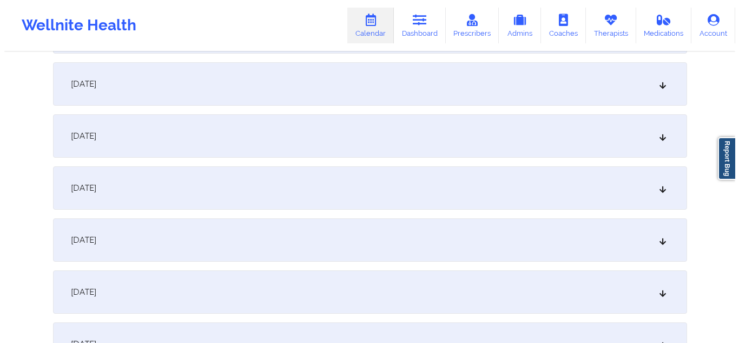
scroll to position [0, 0]
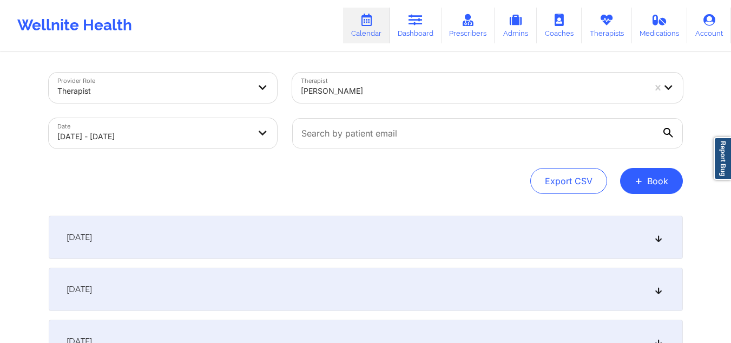
select select "2025-9"
select select "2025-10"
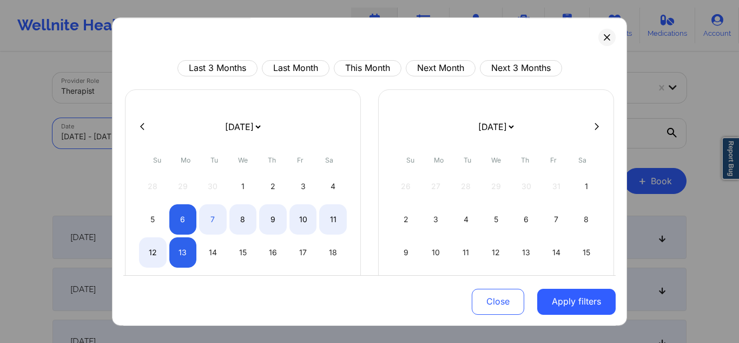
click at [229, 134] on body "Wellnite Health Calendar Dashboard Prescribers Admins Coaches Therapists Medica…" at bounding box center [369, 171] width 739 height 343
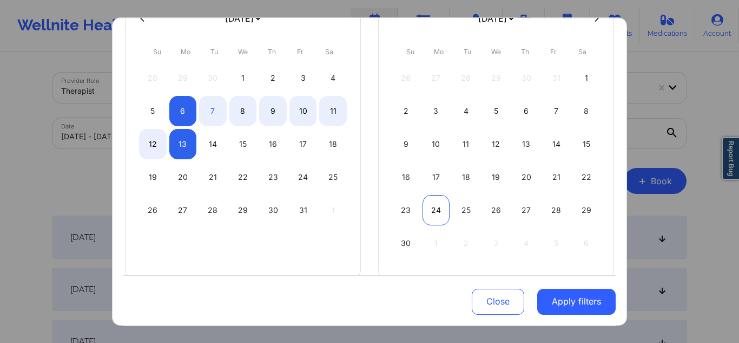
click at [437, 218] on div "24" at bounding box center [437, 210] width 28 height 30
select select "2025-10"
select select "2025-11"
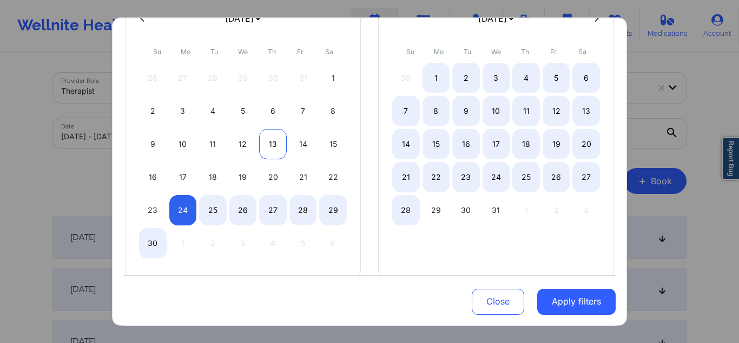
select select "2025-10"
select select "2025-11"
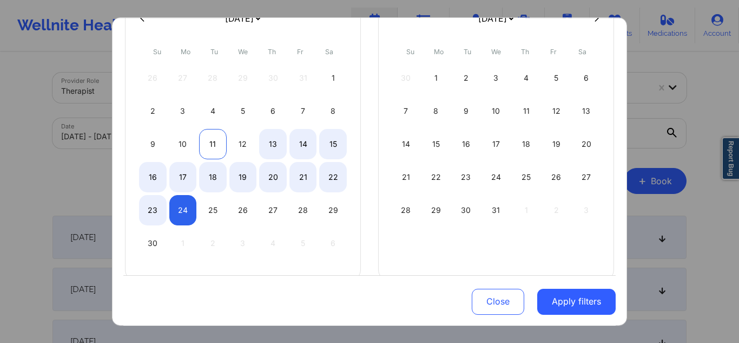
select select "2025-10"
select select "2025-11"
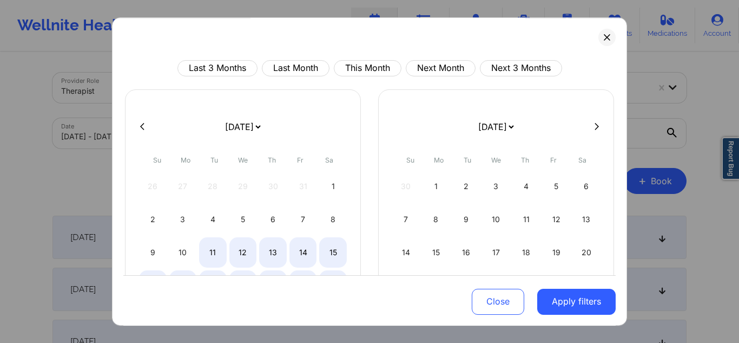
click at [137, 126] on button at bounding box center [142, 126] width 11 height 9
select select "2025-9"
select select "2025-10"
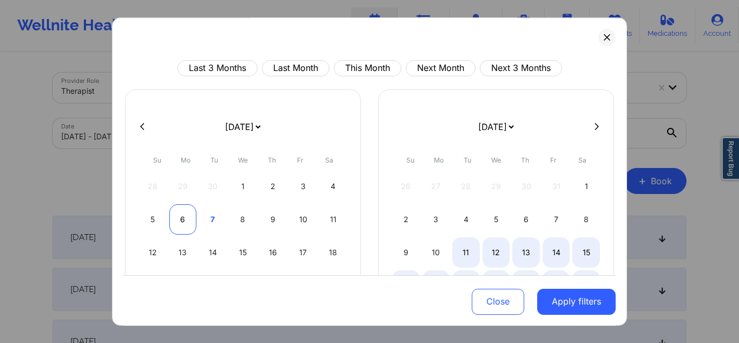
select select "2025-9"
select select "2025-10"
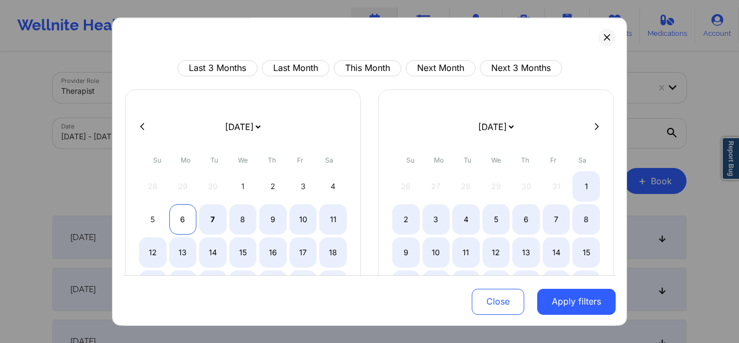
select select "2025-9"
select select "2025-10"
click at [191, 219] on div "6" at bounding box center [183, 219] width 28 height 30
select select "2025-9"
select select "2025-10"
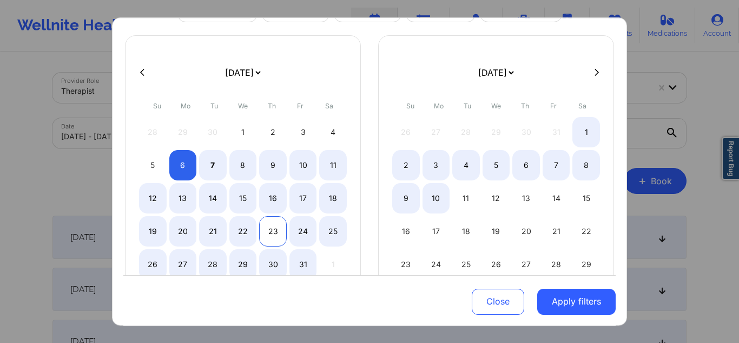
select select "2025-9"
select select "2025-10"
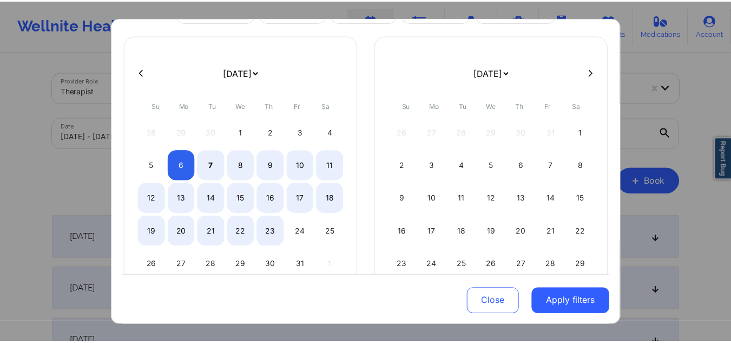
scroll to position [127, 0]
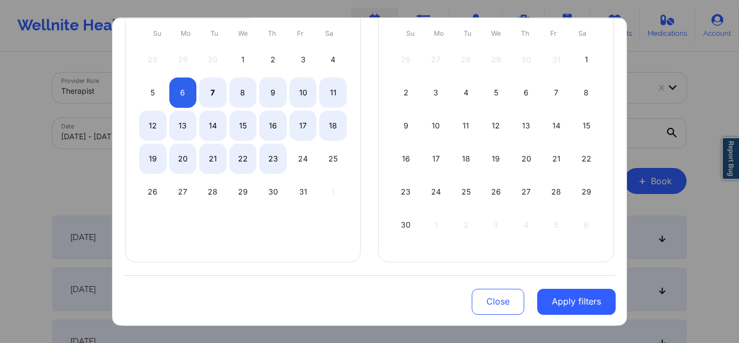
select select "2025-9"
select select "2025-10"
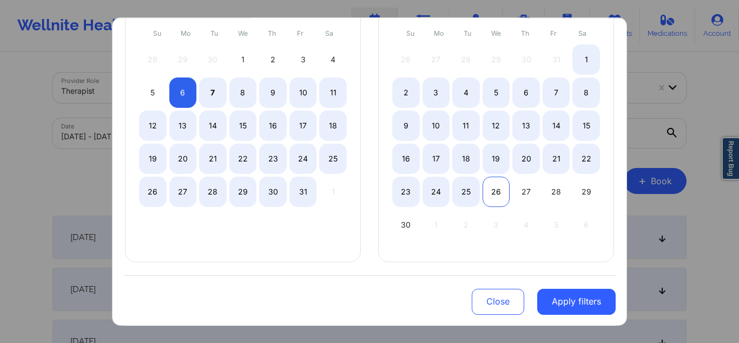
select select "2025-9"
select select "2025-10"
select select "2025-9"
select select "2025-10"
select select "2025-9"
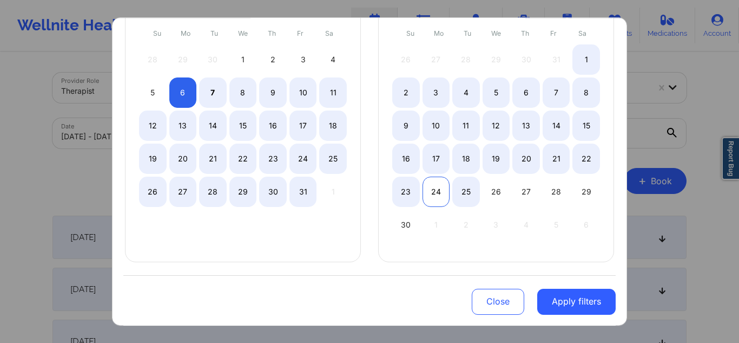
select select "2025-10"
click at [439, 198] on div "24" at bounding box center [437, 191] width 28 height 30
select select "2025-9"
select select "2025-10"
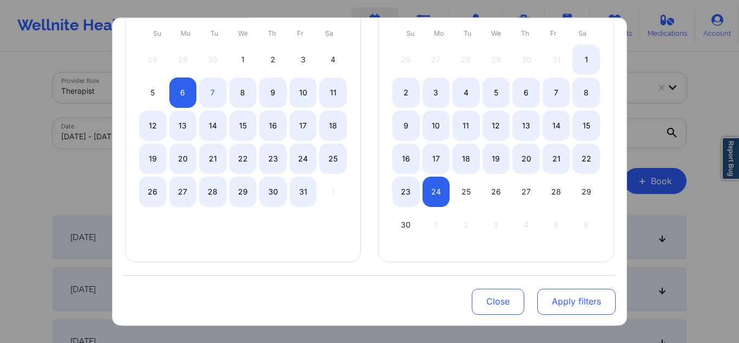
click at [557, 303] on button "Apply filters" at bounding box center [576, 301] width 78 height 26
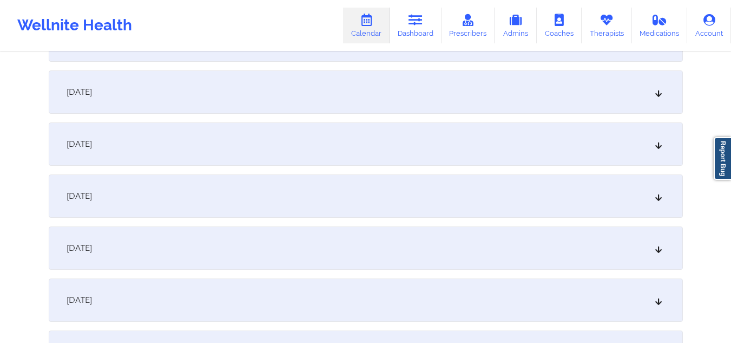
scroll to position [2550, 0]
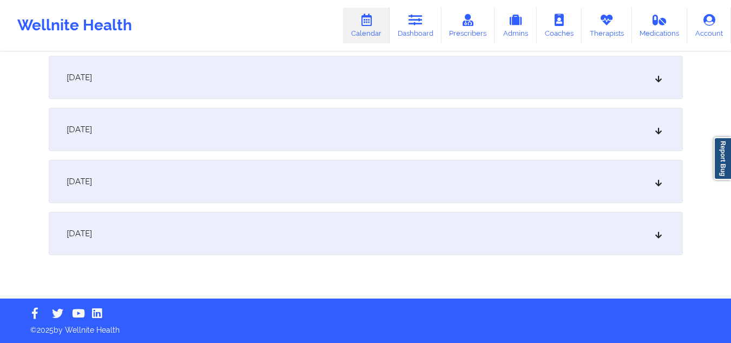
click at [148, 229] on div "November 24, 2025" at bounding box center [366, 233] width 634 height 43
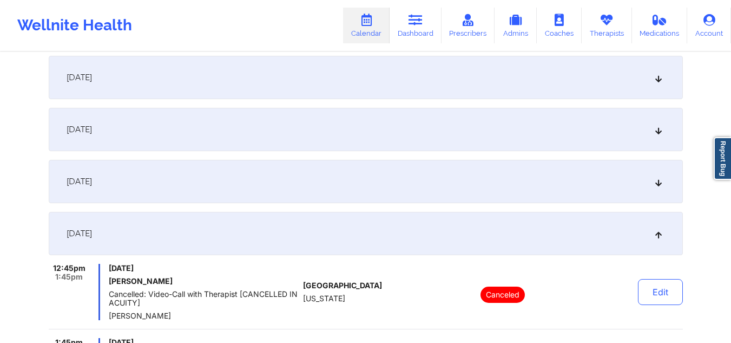
scroll to position [2333, 0]
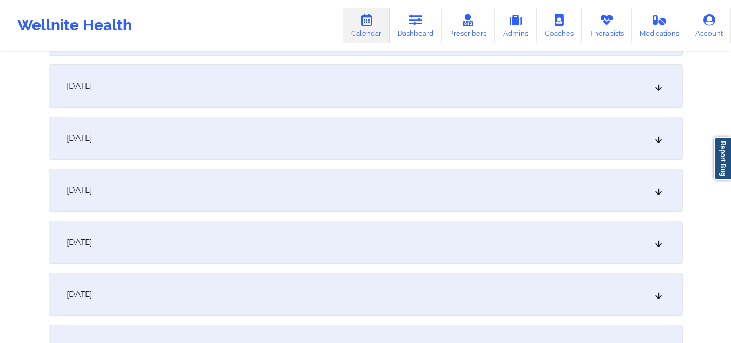
click at [184, 93] on div "November 17, 2025" at bounding box center [366, 85] width 634 height 43
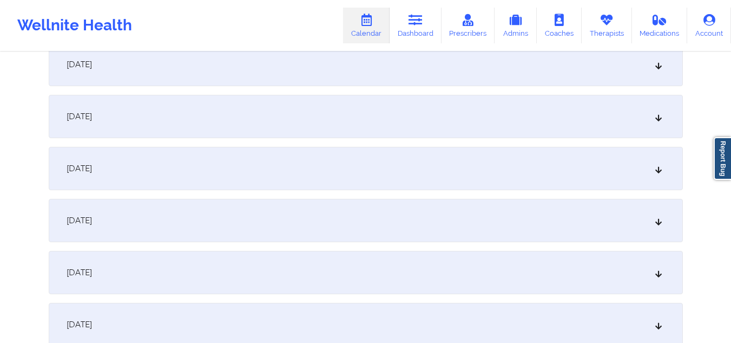
scroll to position [331, 0]
click at [166, 287] on div "October 13, 2025" at bounding box center [366, 269] width 634 height 43
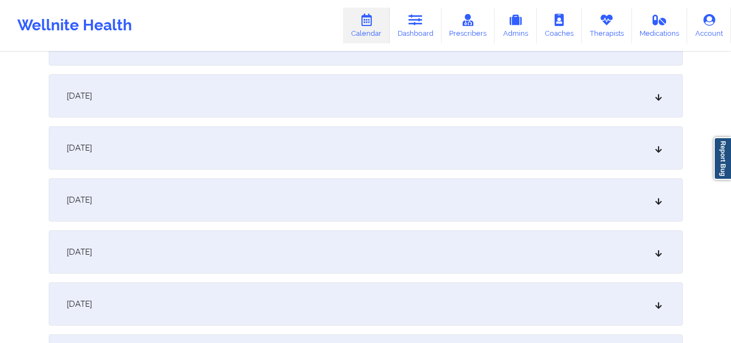
scroll to position [1846, 0]
click at [166, 244] on div "October 20, 2025" at bounding box center [366, 249] width 634 height 43
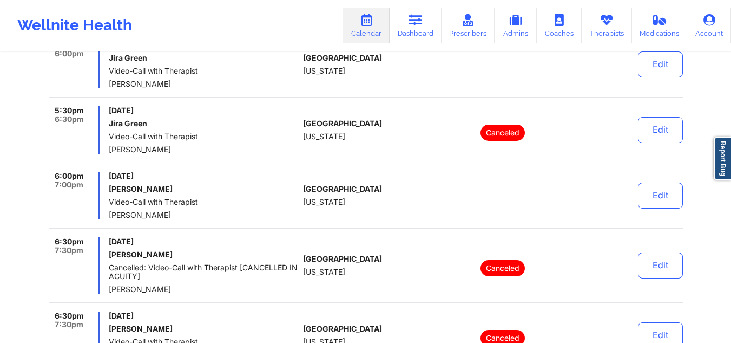
scroll to position [2333, 0]
